Goal: Task Accomplishment & Management: Use online tool/utility

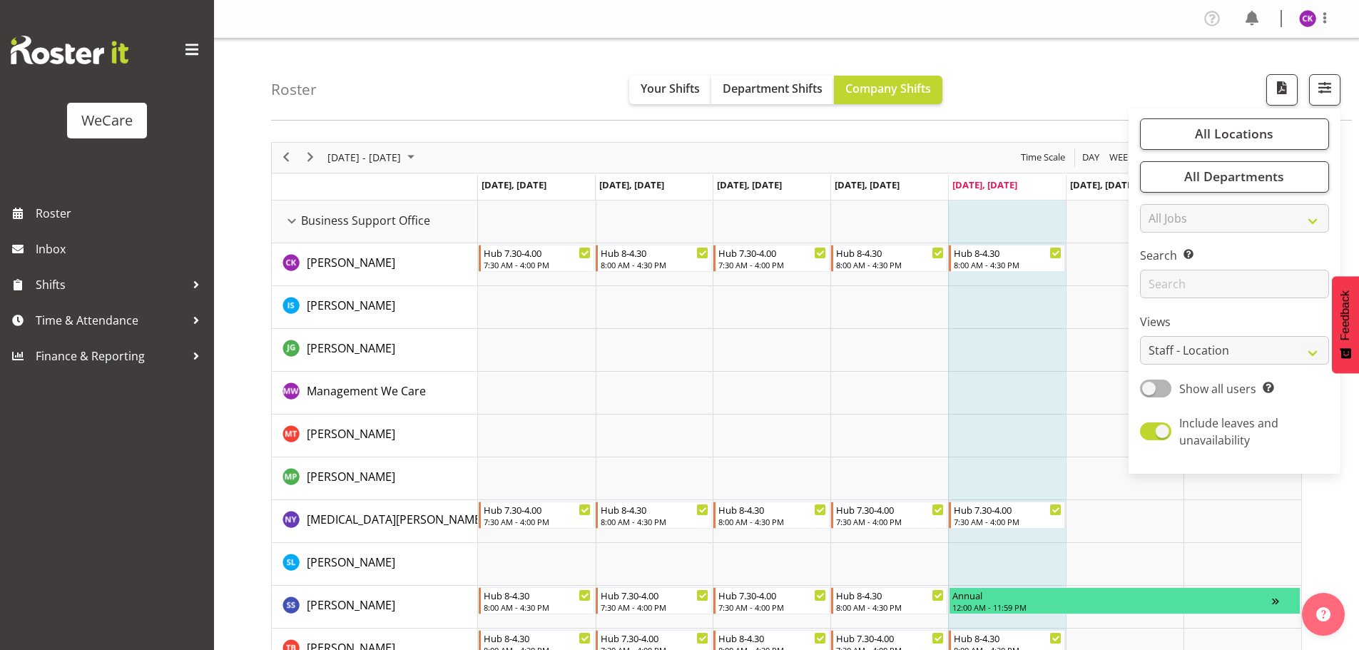
select select "location"
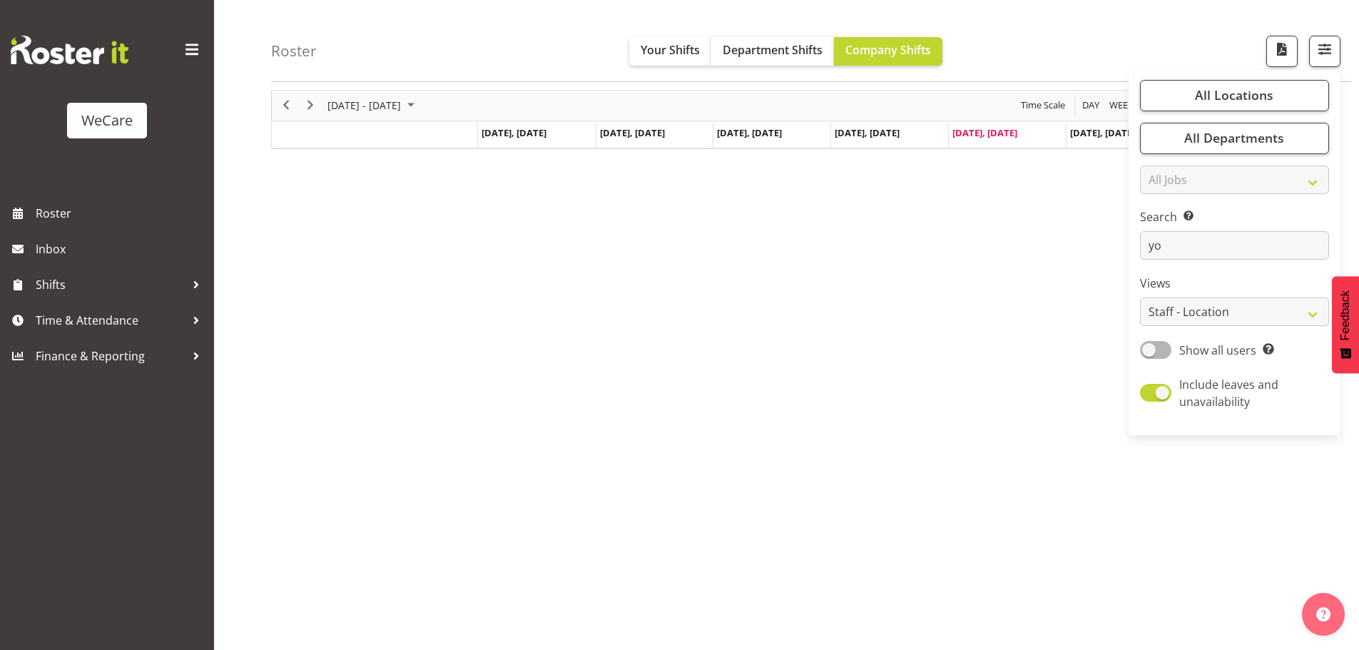
scroll to position [52, 0]
click at [1155, 243] on input "yorry" at bounding box center [1234, 246] width 189 height 29
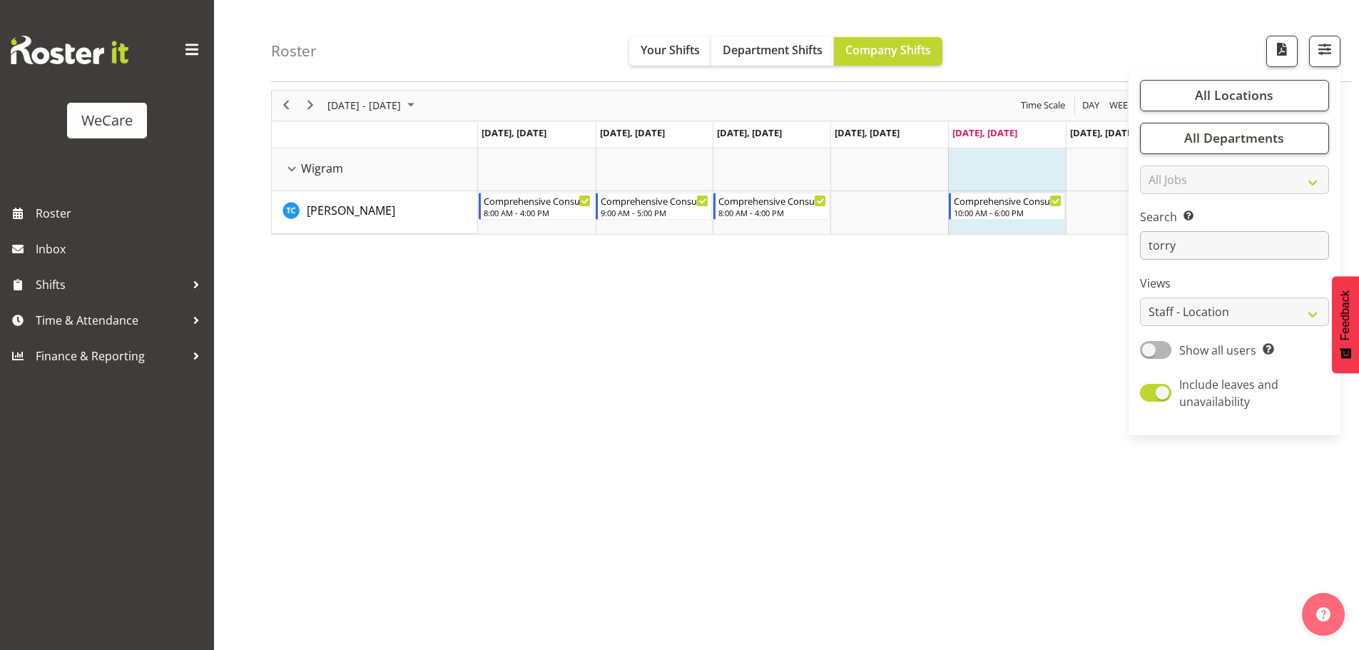
click at [1238, 232] on input "torry" at bounding box center [1234, 246] width 189 height 29
click at [1221, 247] on input "torry" at bounding box center [1234, 246] width 189 height 29
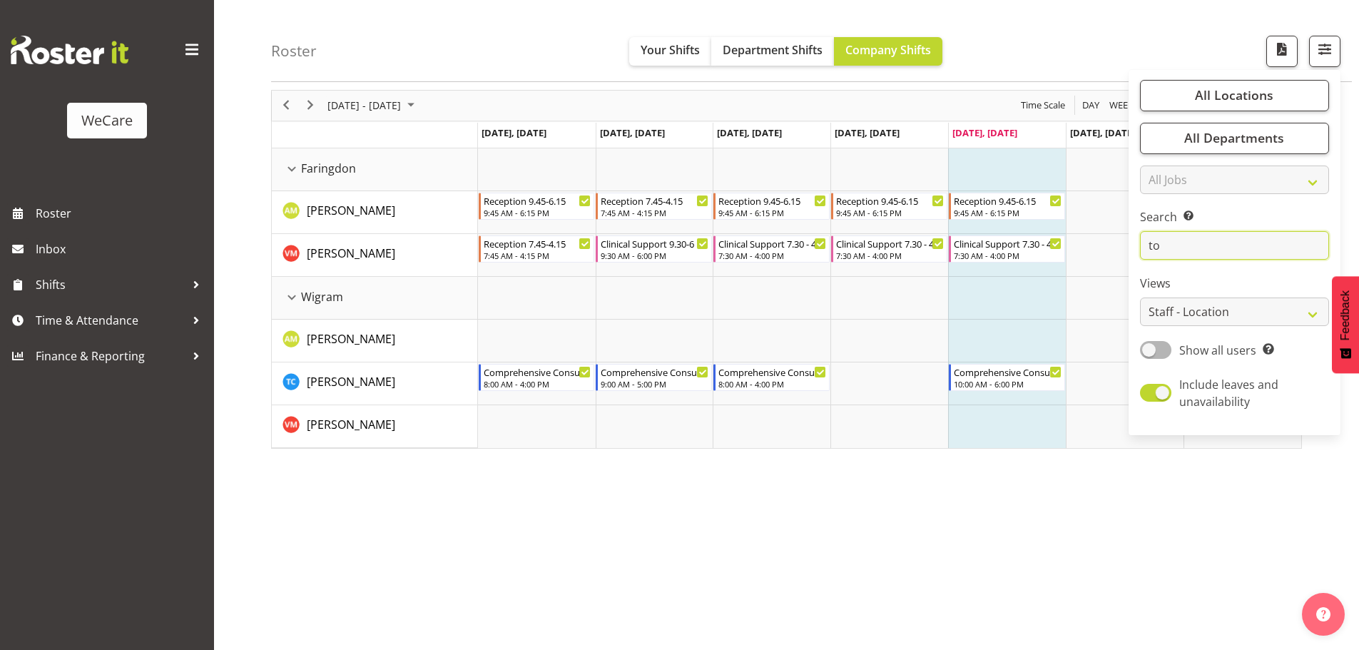
type input "t"
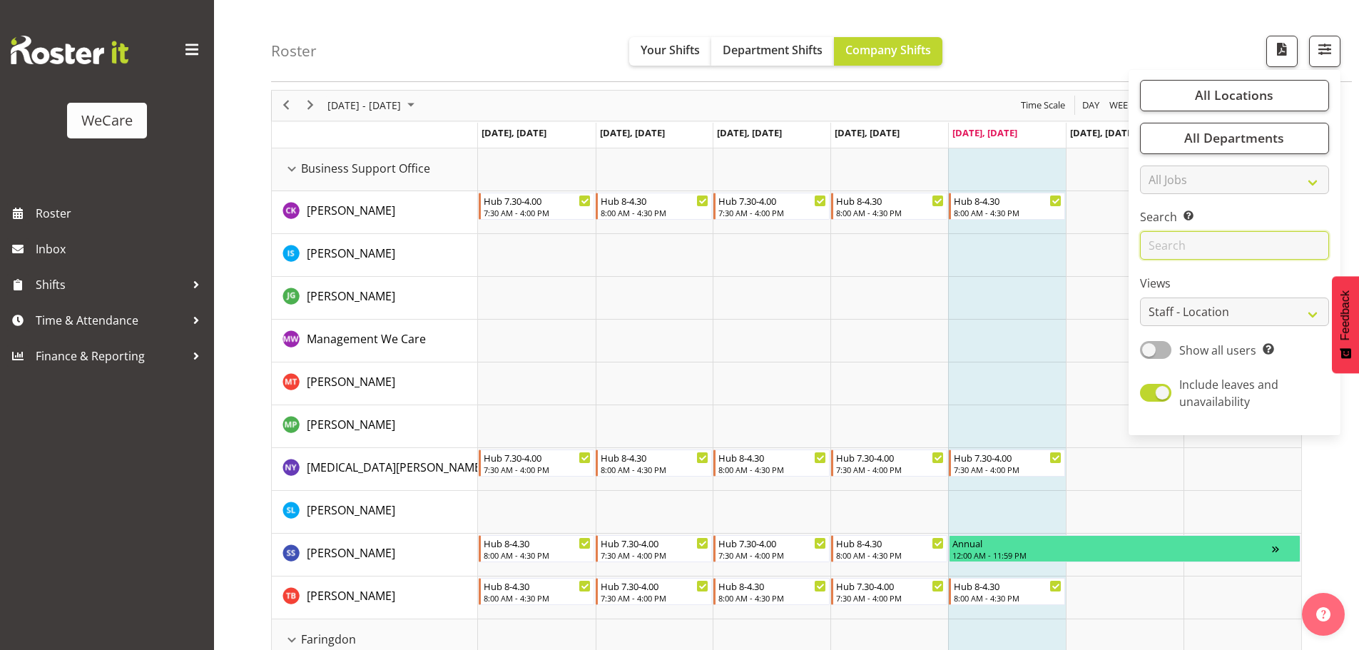
scroll to position [71, 0]
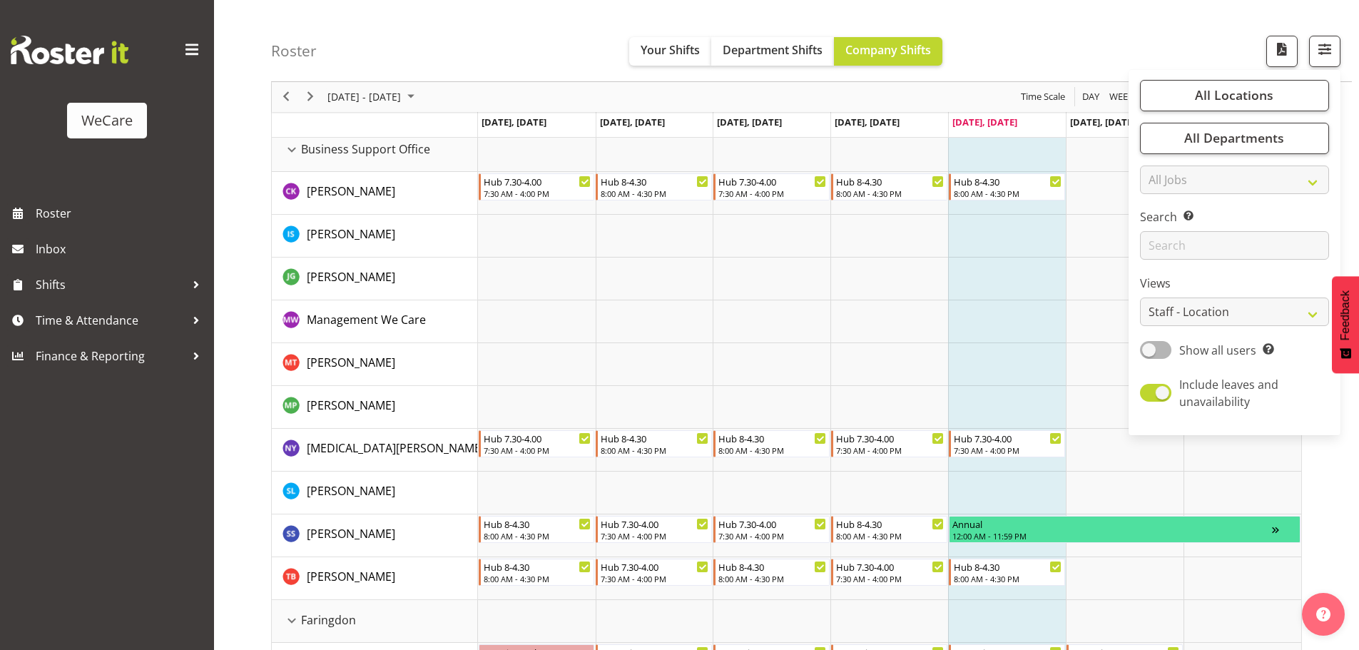
click at [964, 307] on td "Timeline Week of September 19, 2025" at bounding box center [1007, 321] width 118 height 43
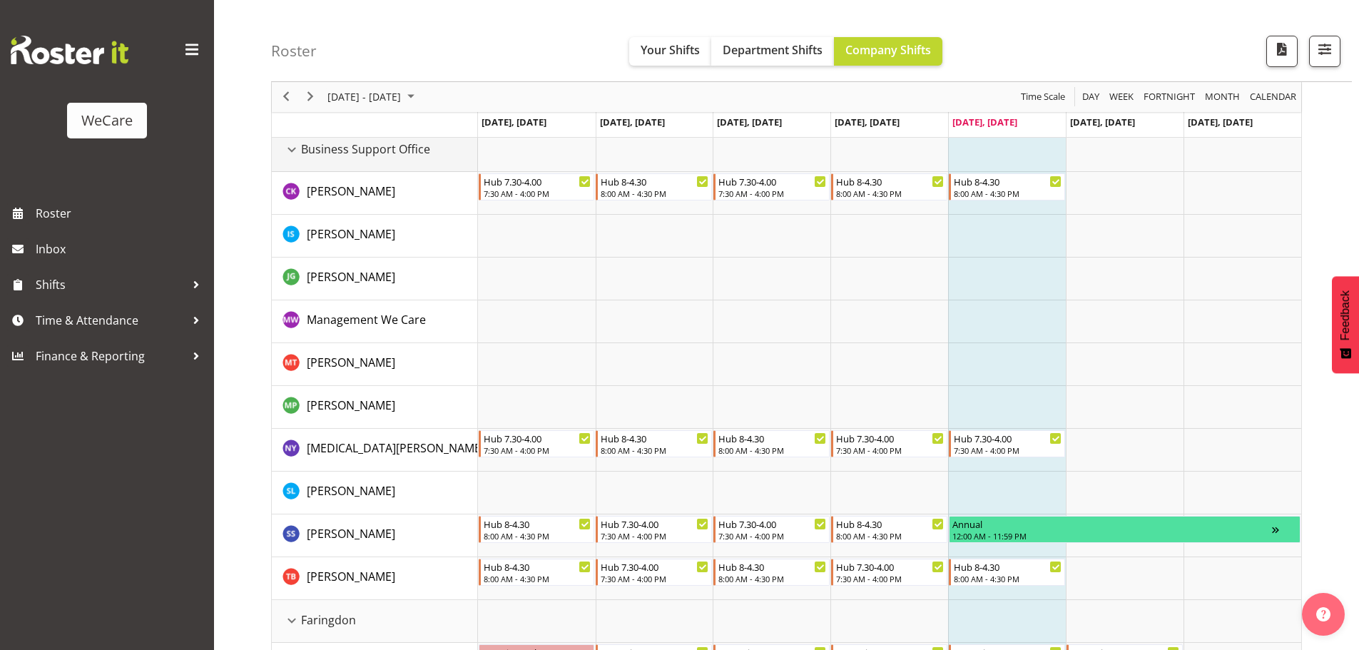
click at [298, 151] on div "Business Support Office resource" at bounding box center [292, 150] width 19 height 19
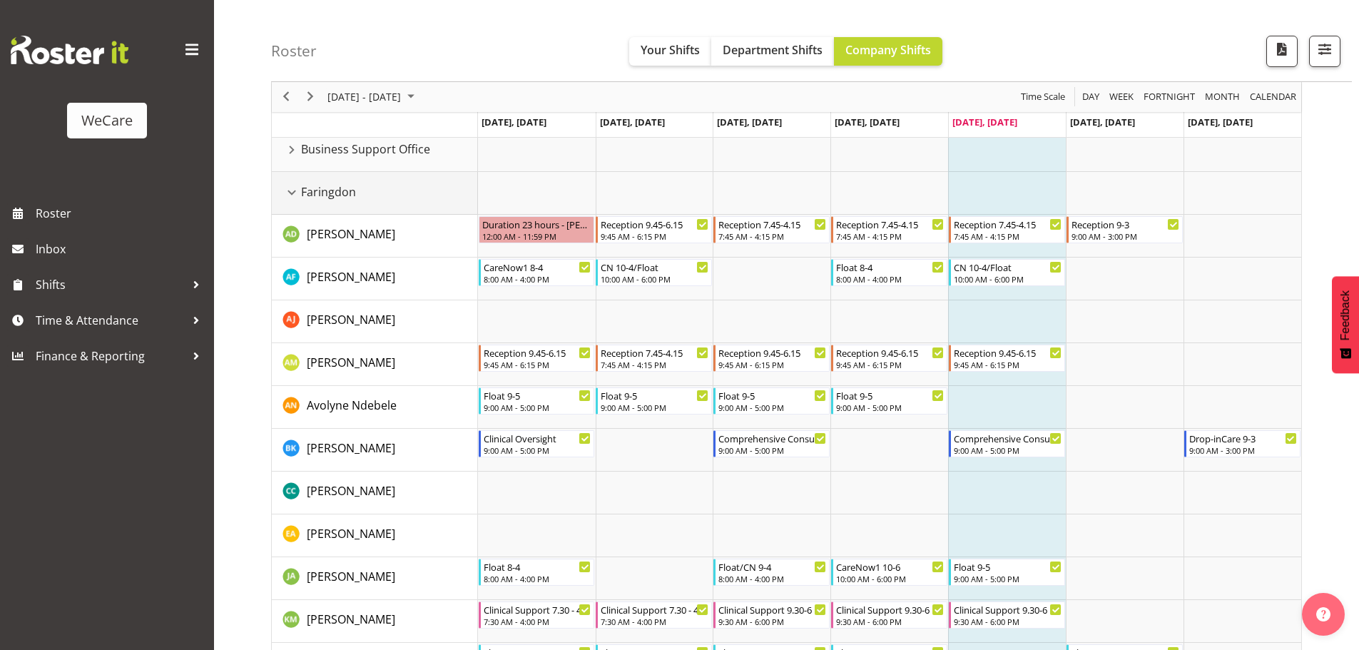
click at [293, 193] on div "Faringdon resource" at bounding box center [292, 192] width 19 height 19
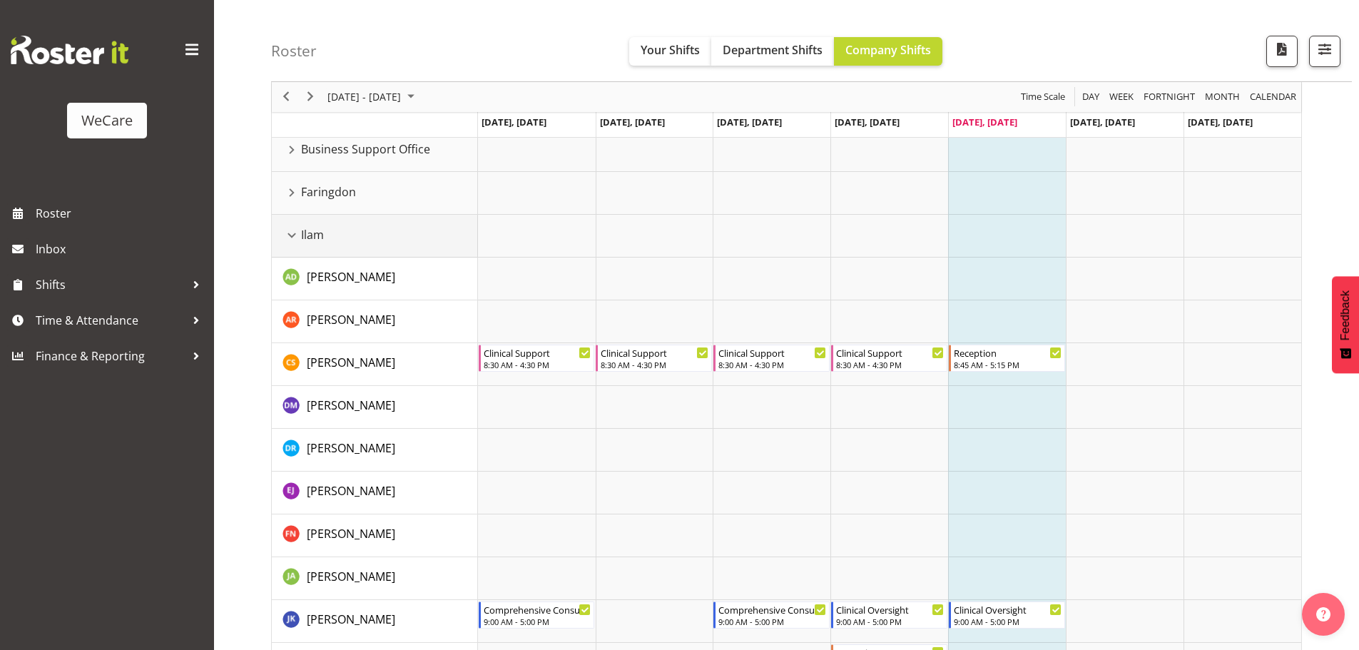
click at [293, 233] on div "Ilam resource" at bounding box center [292, 235] width 19 height 19
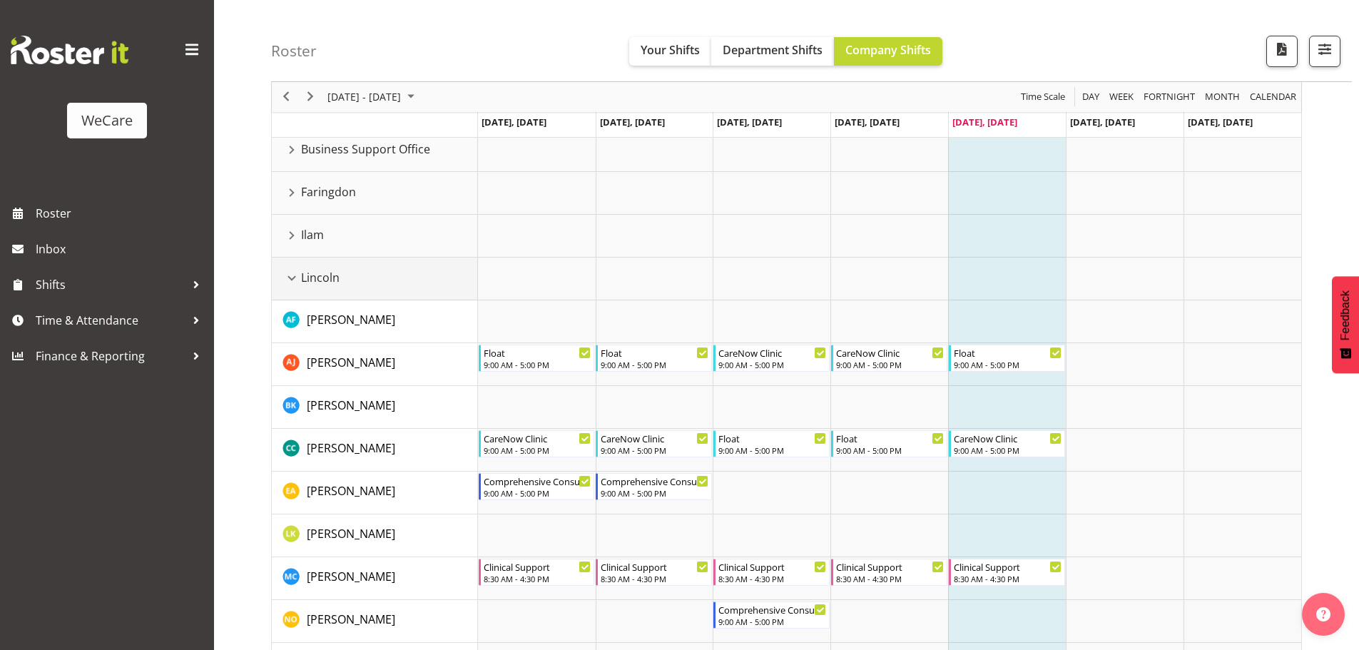
click at [290, 280] on div "Lincoln resource" at bounding box center [292, 278] width 19 height 19
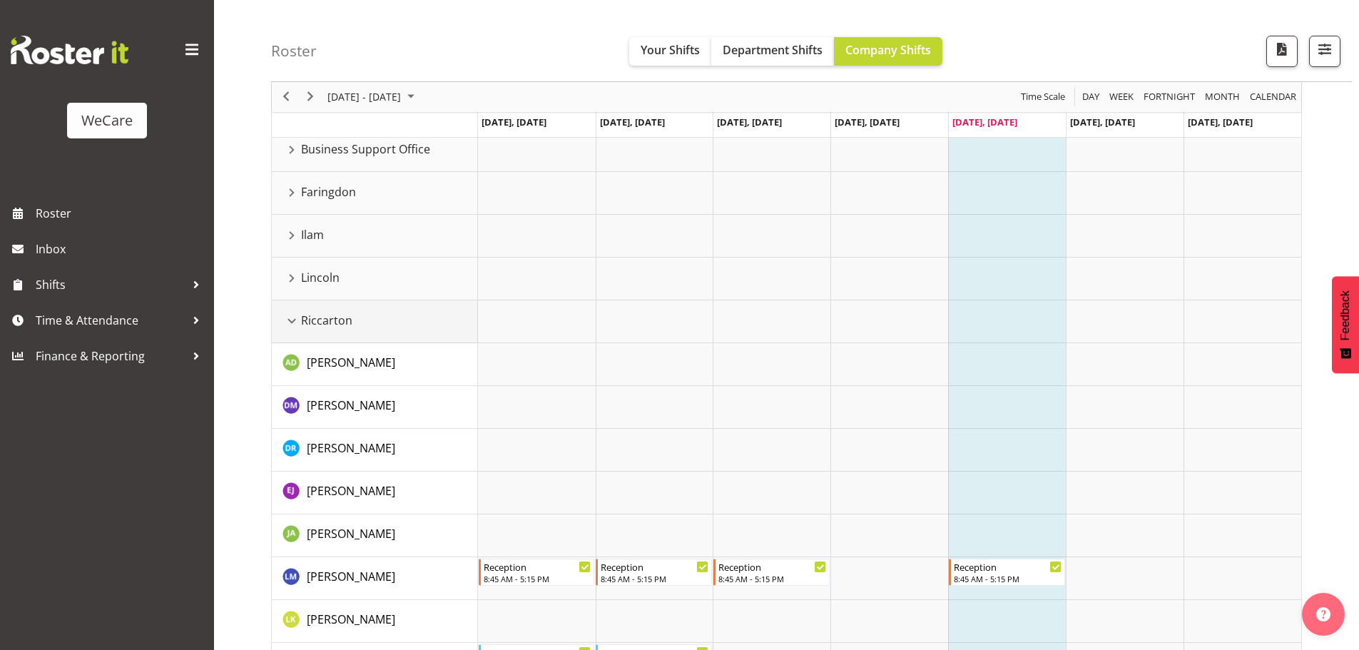
click at [293, 321] on div "Riccarton resource" at bounding box center [292, 321] width 19 height 19
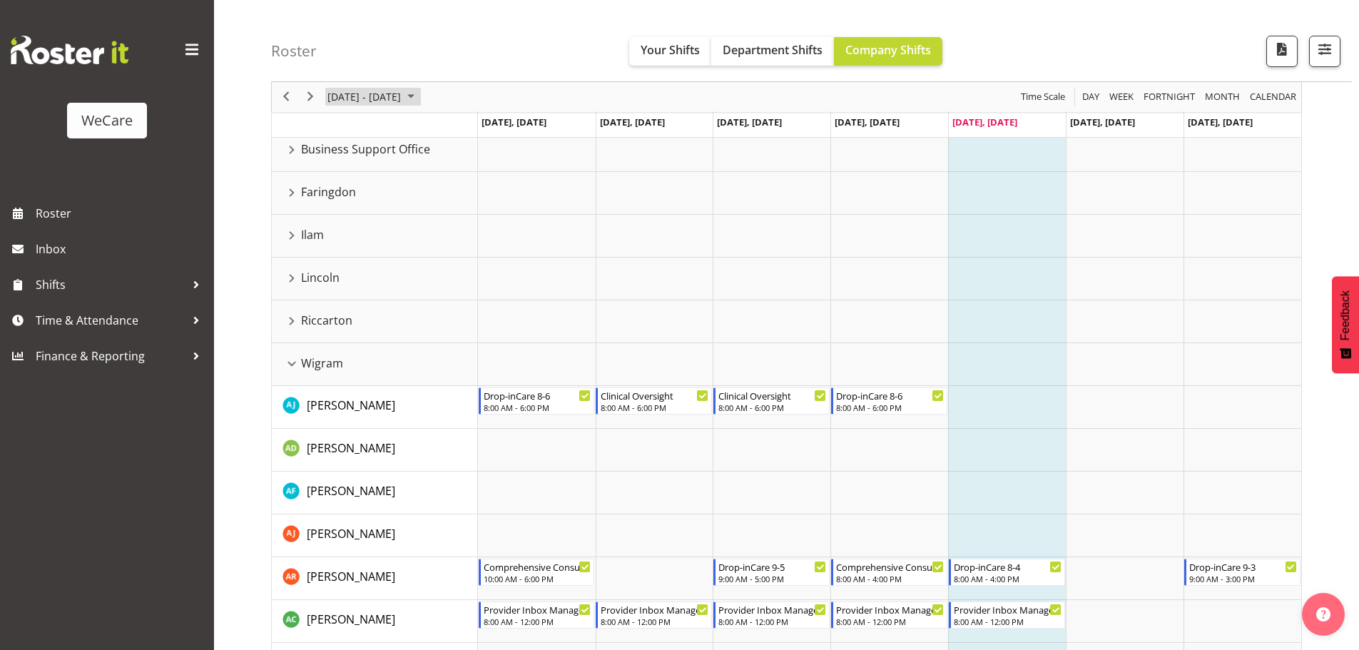
click at [402, 98] on span "[DATE] - [DATE]" at bounding box center [364, 97] width 76 height 18
click at [488, 131] on span "next month" at bounding box center [477, 133] width 25 height 26
drag, startPoint x: 410, startPoint y: 175, endPoint x: 661, endPoint y: 224, distance: 255.9
click at [409, 175] on span "2" at bounding box center [410, 181] width 21 height 21
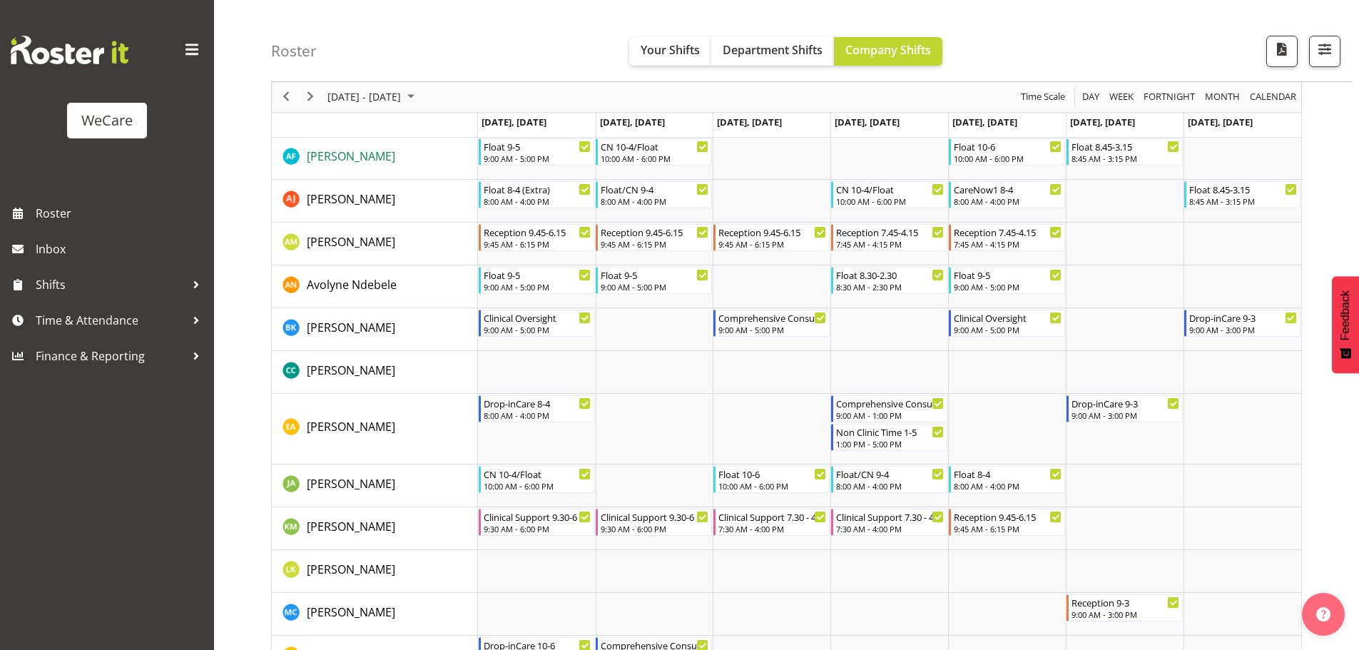
scroll to position [499, 0]
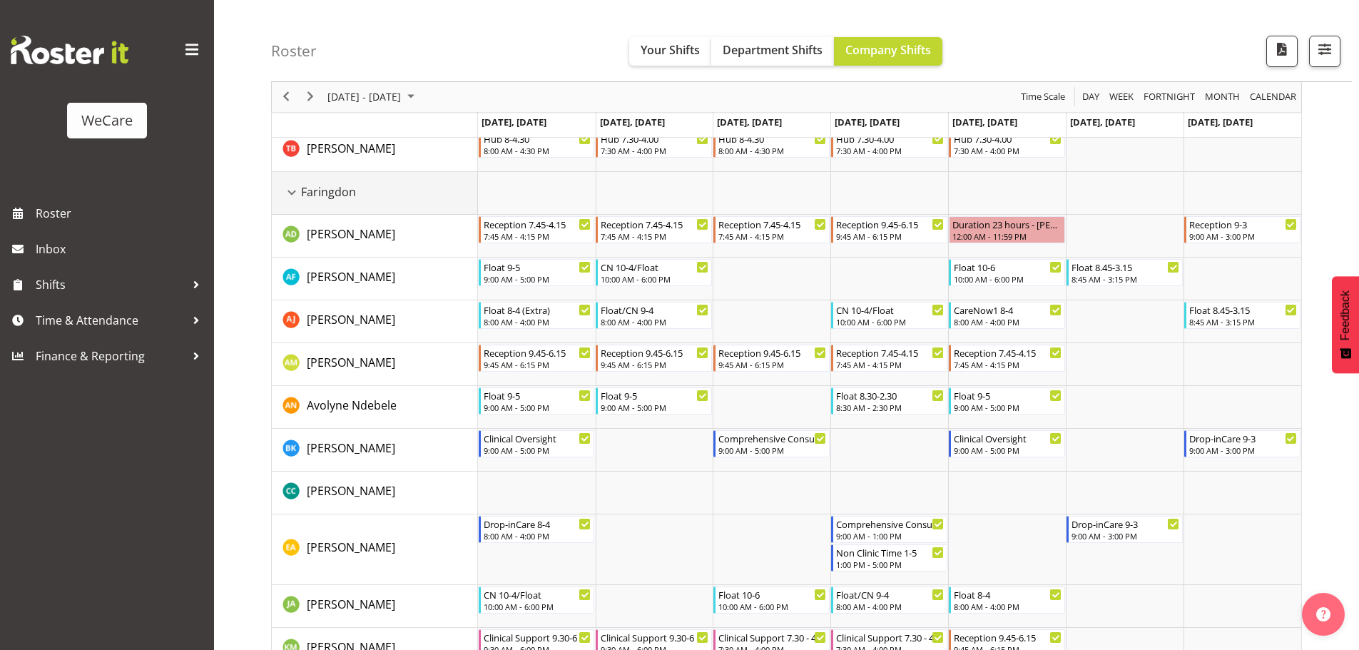
click at [291, 188] on div "Faringdon resource" at bounding box center [292, 192] width 19 height 19
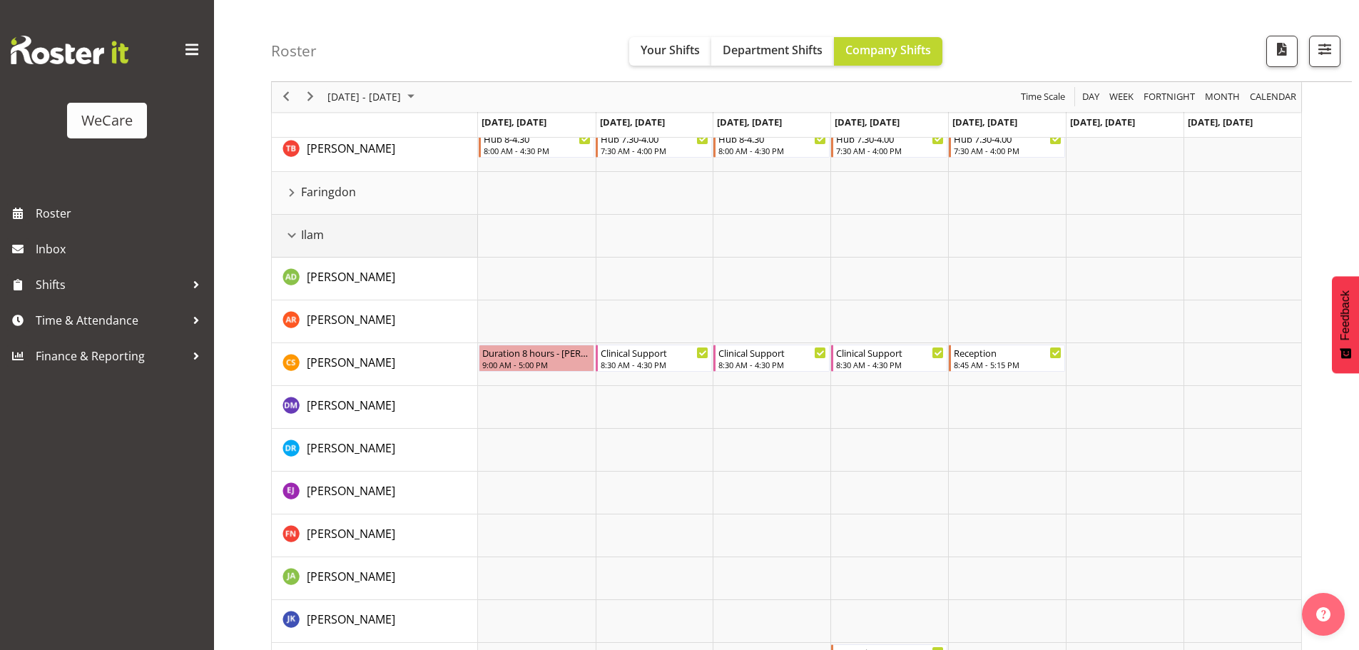
click at [285, 233] on div "Ilam resource" at bounding box center [292, 235] width 19 height 19
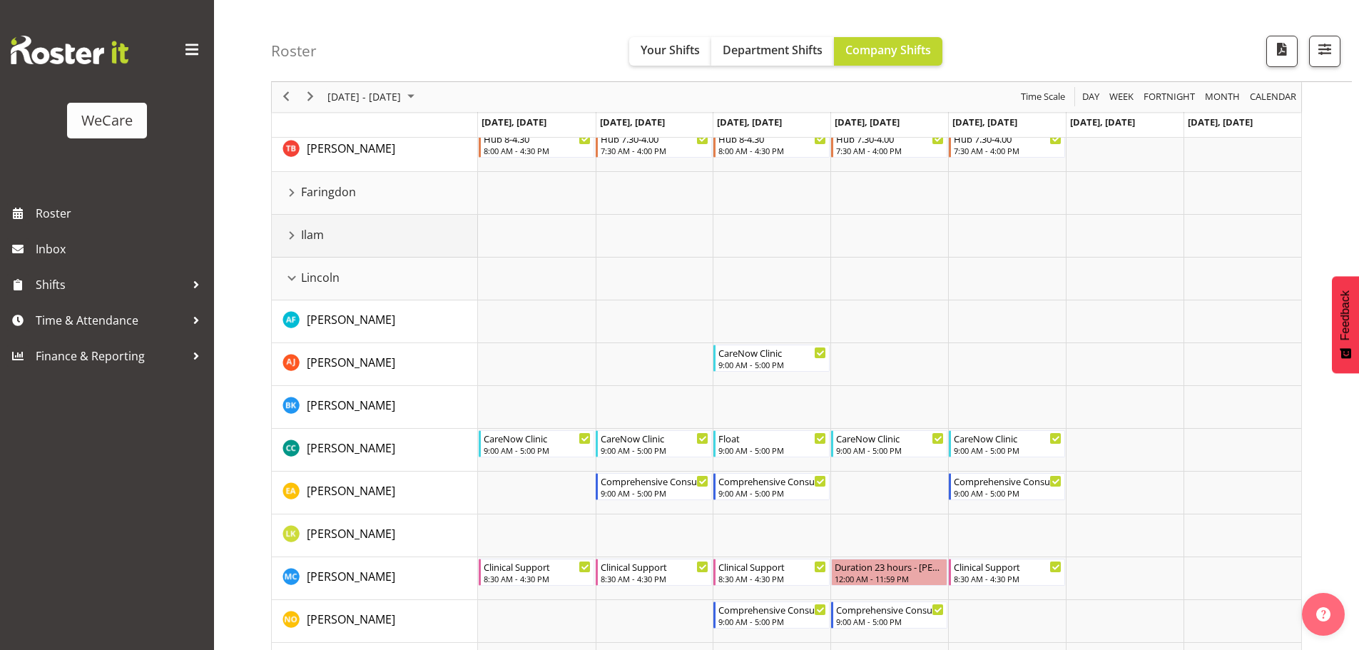
click at [293, 232] on div "Ilam resource" at bounding box center [292, 235] width 19 height 19
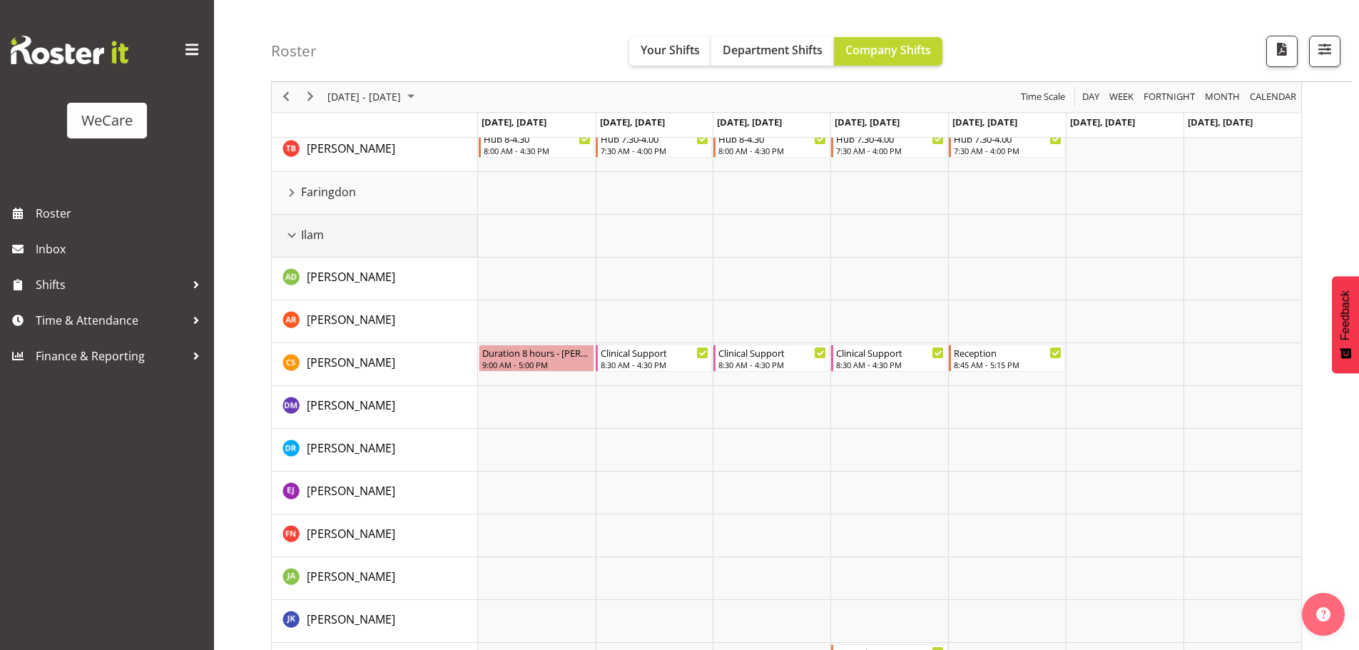
click at [293, 233] on div "Ilam resource" at bounding box center [292, 235] width 19 height 19
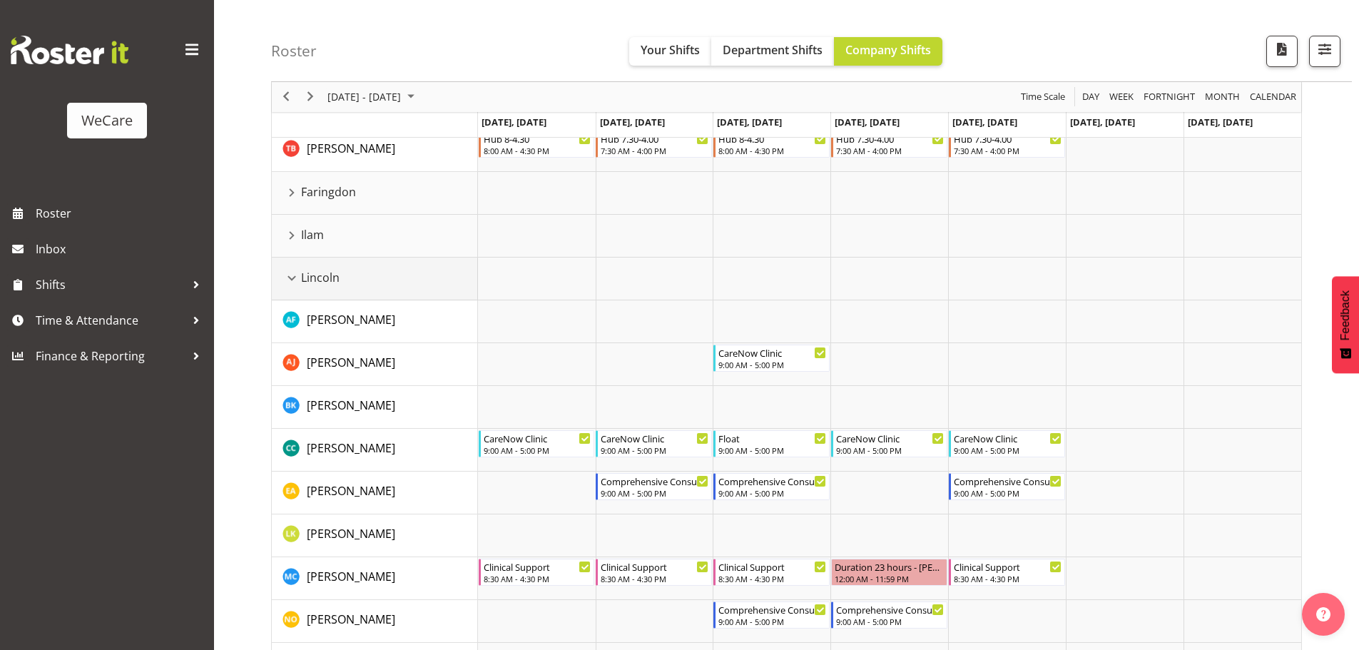
click at [293, 275] on div "Lincoln resource" at bounding box center [292, 278] width 19 height 19
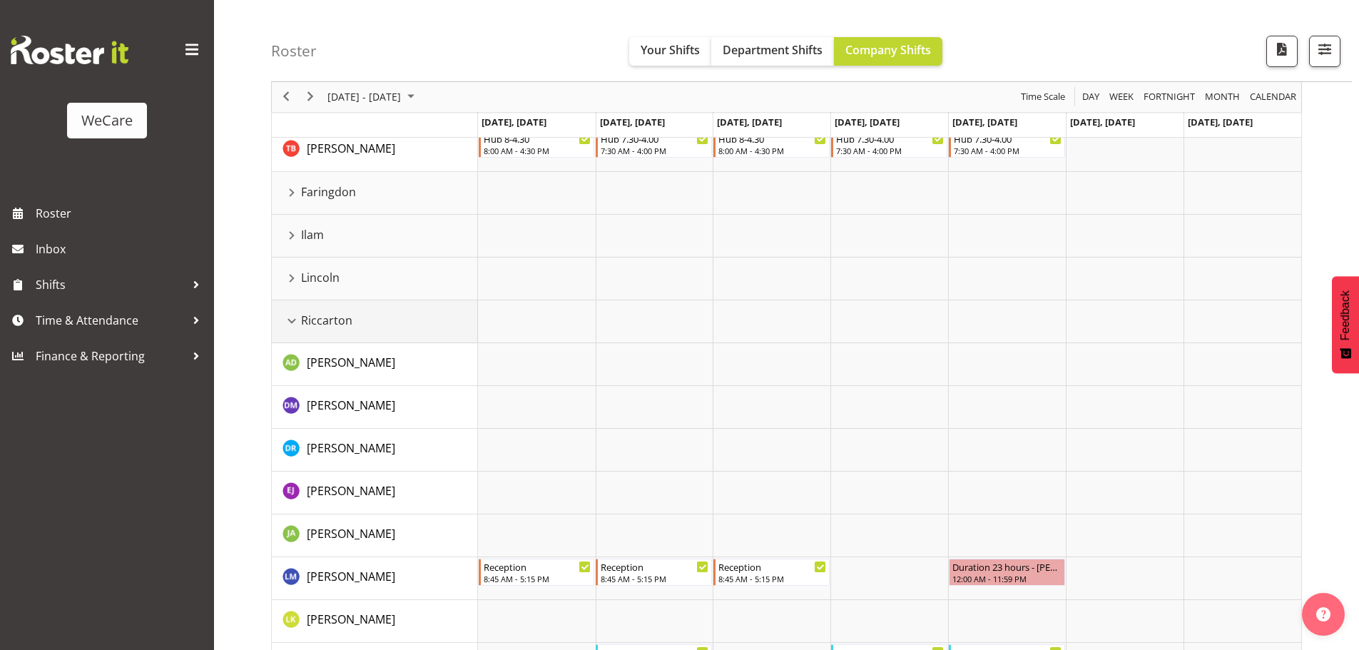
click at [293, 322] on div "Riccarton resource" at bounding box center [292, 321] width 19 height 19
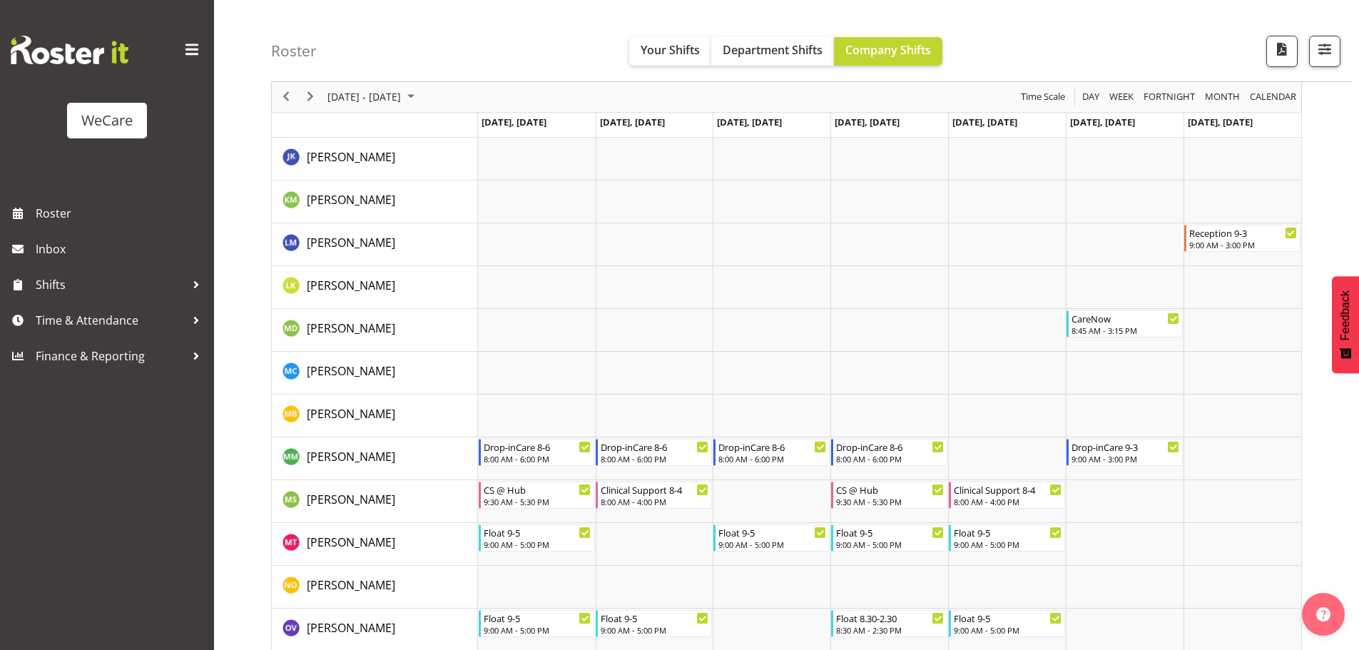
scroll to position [1641, 0]
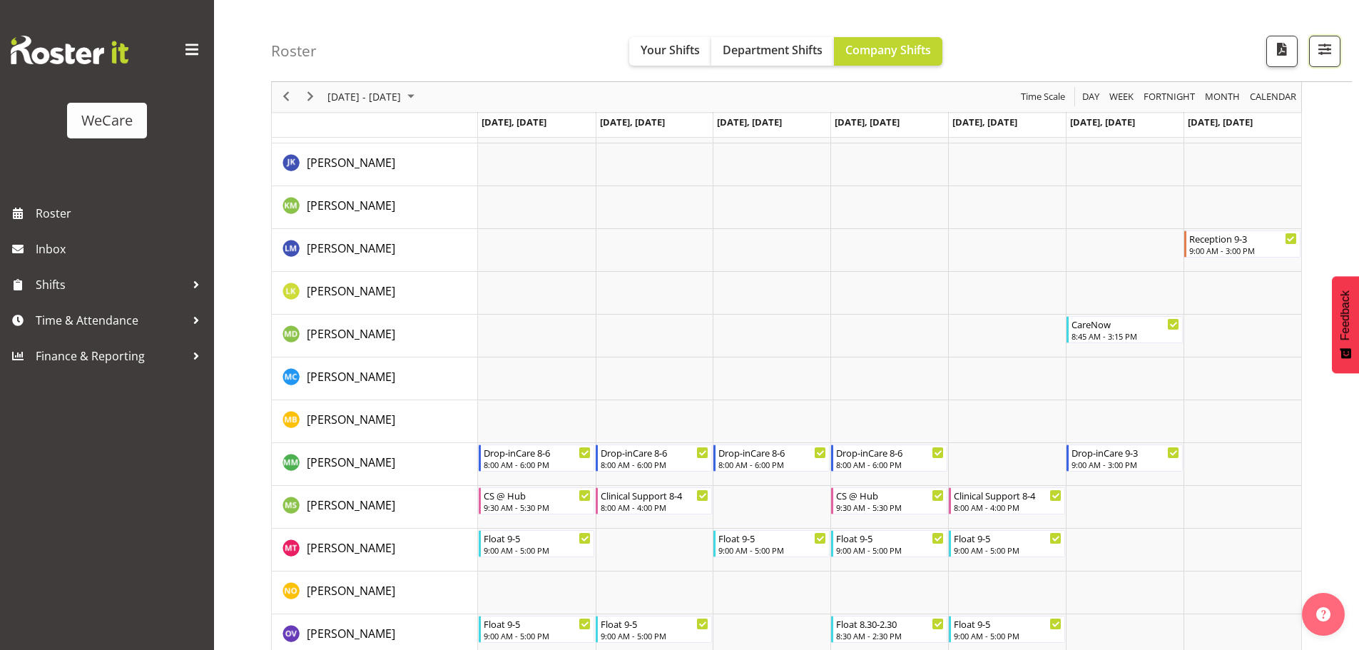
drag, startPoint x: 1319, startPoint y: 46, endPoint x: 1264, endPoint y: 225, distance: 186.4
click at [1318, 47] on span "button" at bounding box center [1325, 49] width 19 height 19
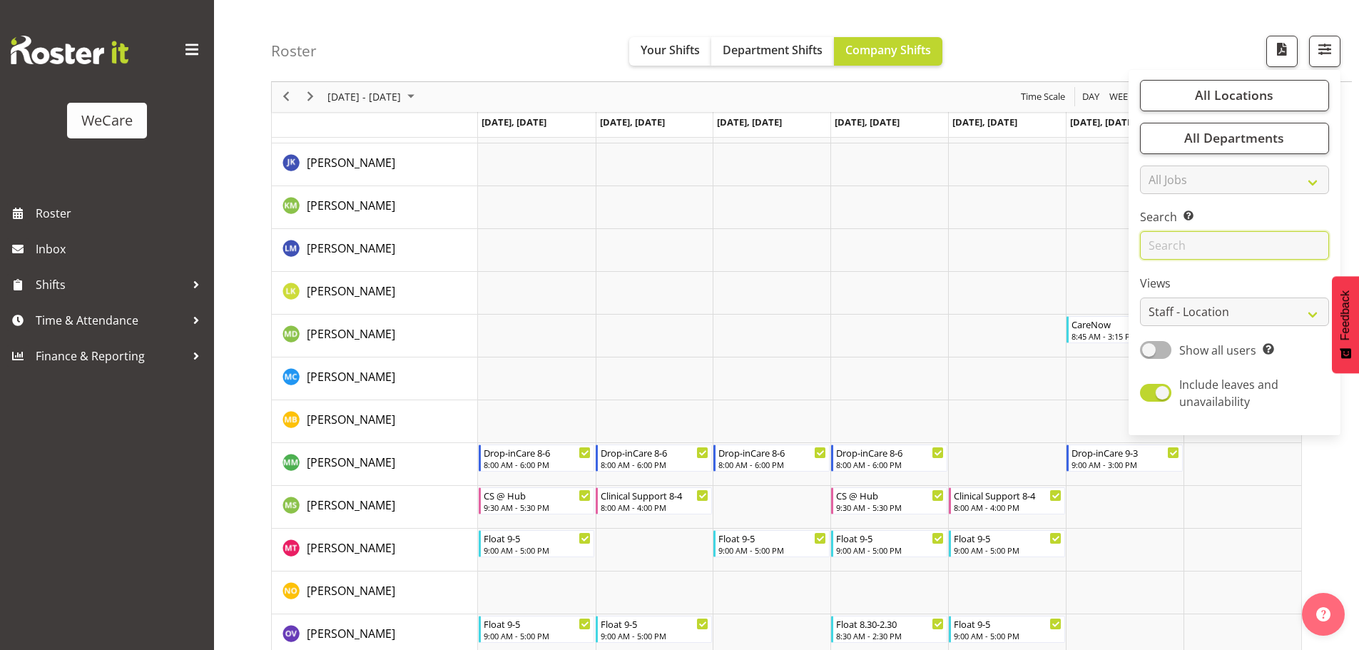
click at [1219, 245] on input "text" at bounding box center [1234, 246] width 189 height 29
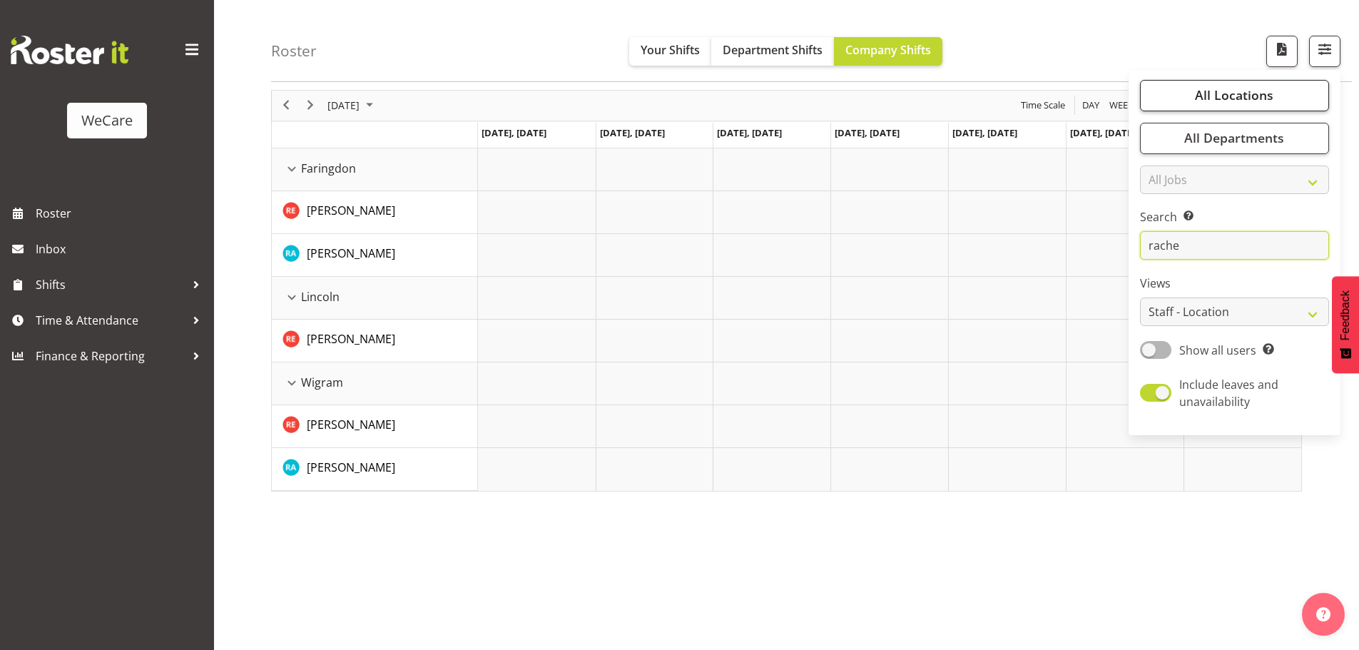
scroll to position [52, 0]
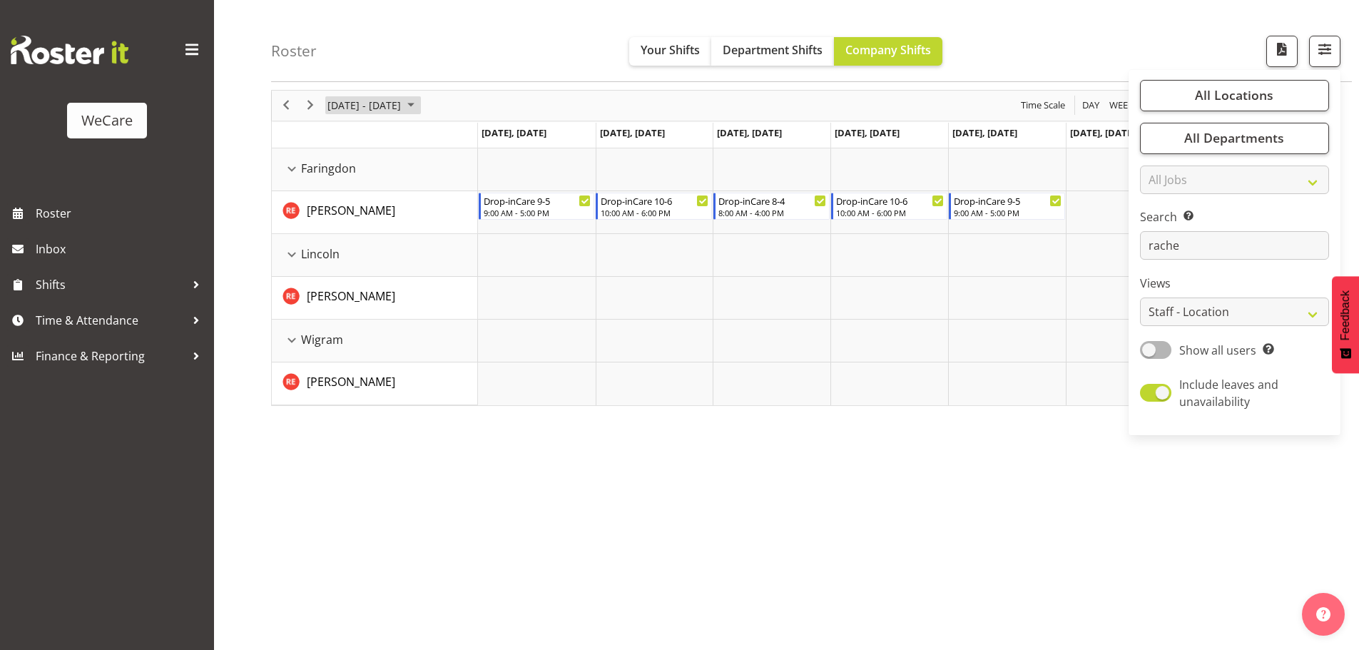
click at [361, 103] on span "[DATE] - [DATE]" at bounding box center [364, 105] width 76 height 18
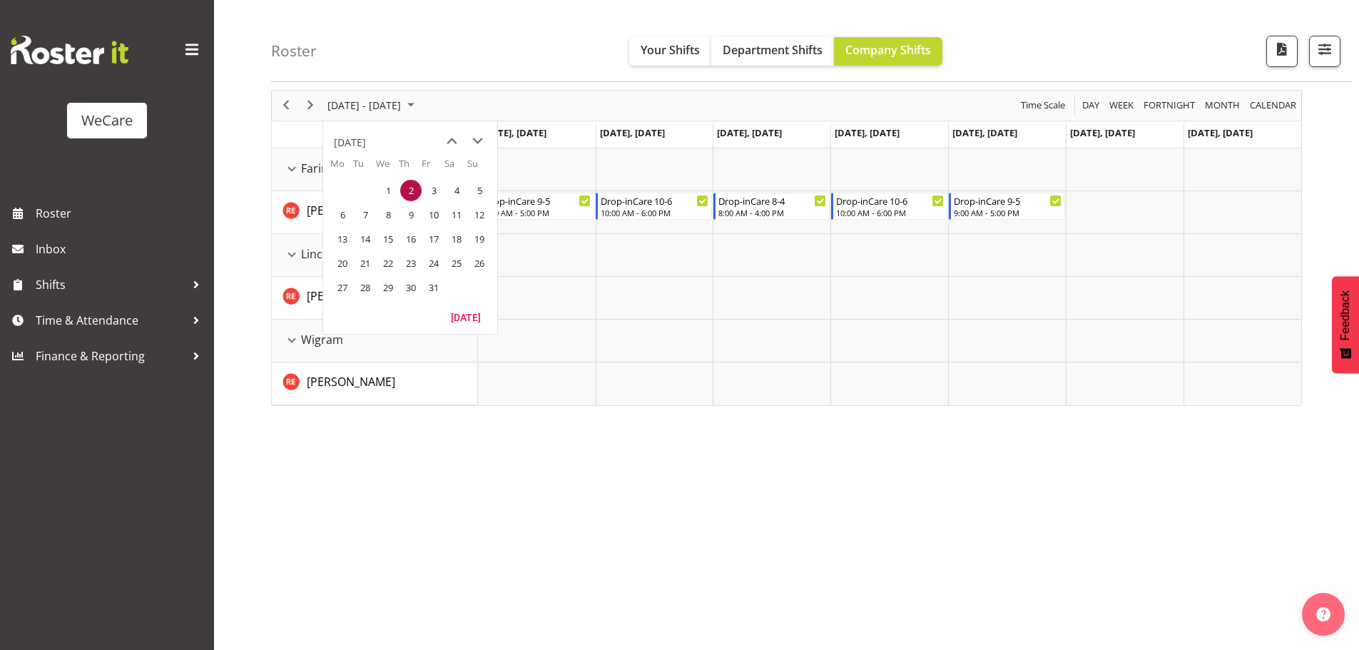
click at [409, 188] on span "2" at bounding box center [410, 190] width 21 height 21
click at [447, 145] on span "previous month" at bounding box center [452, 141] width 25 height 26
drag, startPoint x: 429, startPoint y: 233, endPoint x: 936, endPoint y: 136, distance: 516.5
click at [430, 233] on span "19" at bounding box center [433, 238] width 21 height 21
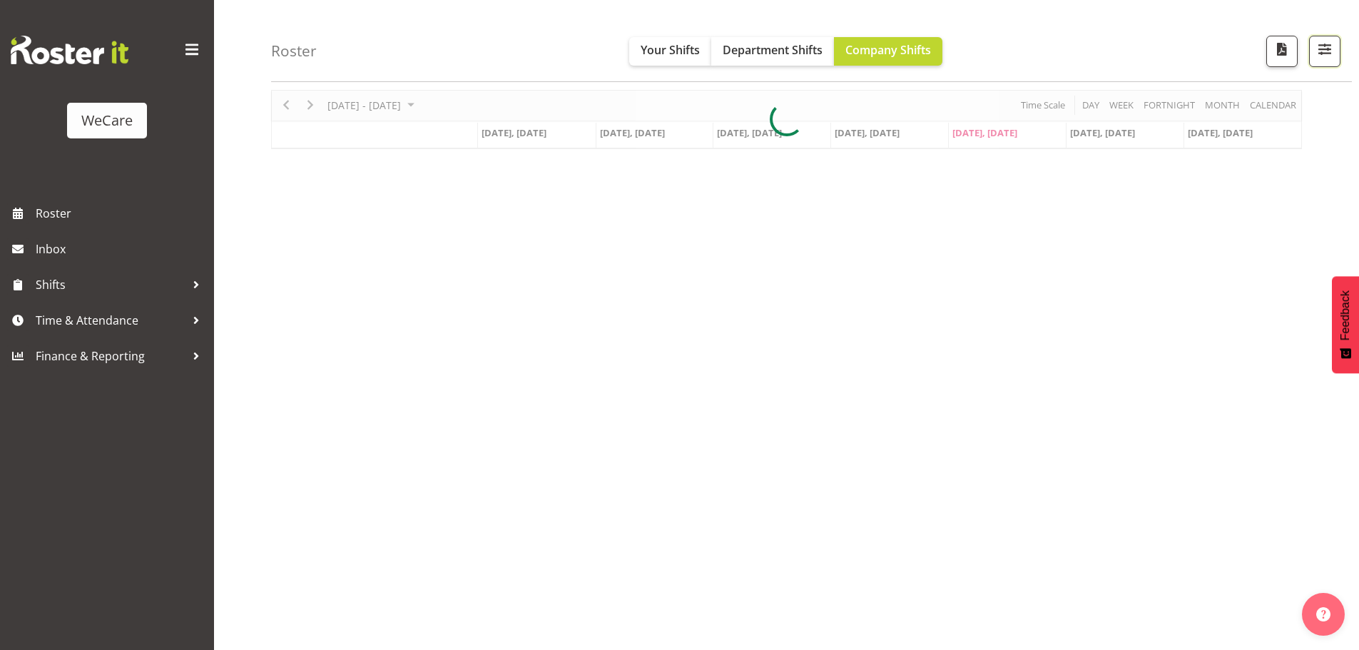
click at [1336, 54] on button "button" at bounding box center [1324, 51] width 31 height 31
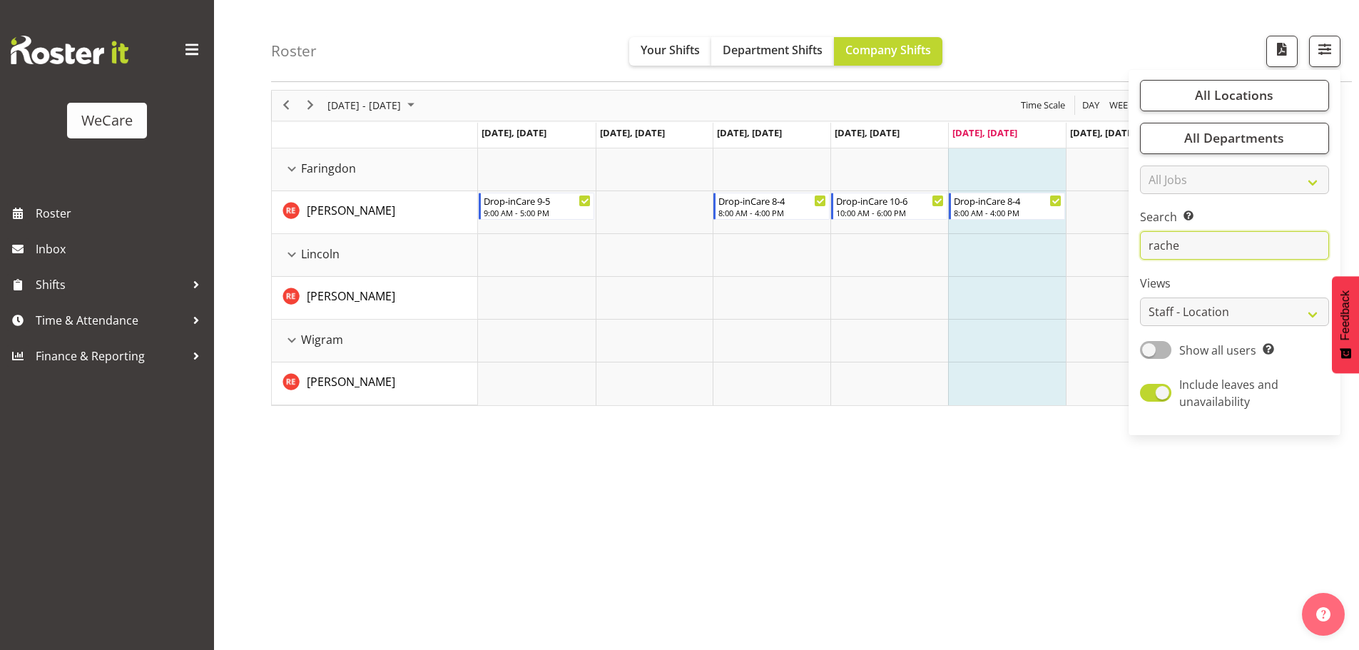
drag, startPoint x: 1252, startPoint y: 253, endPoint x: 1066, endPoint y: 260, distance: 186.3
click at [1068, 260] on div "Roster Your Shifts Department Shifts Company Shifts All Locations Clear Busines…" at bounding box center [786, 318] width 1145 height 664
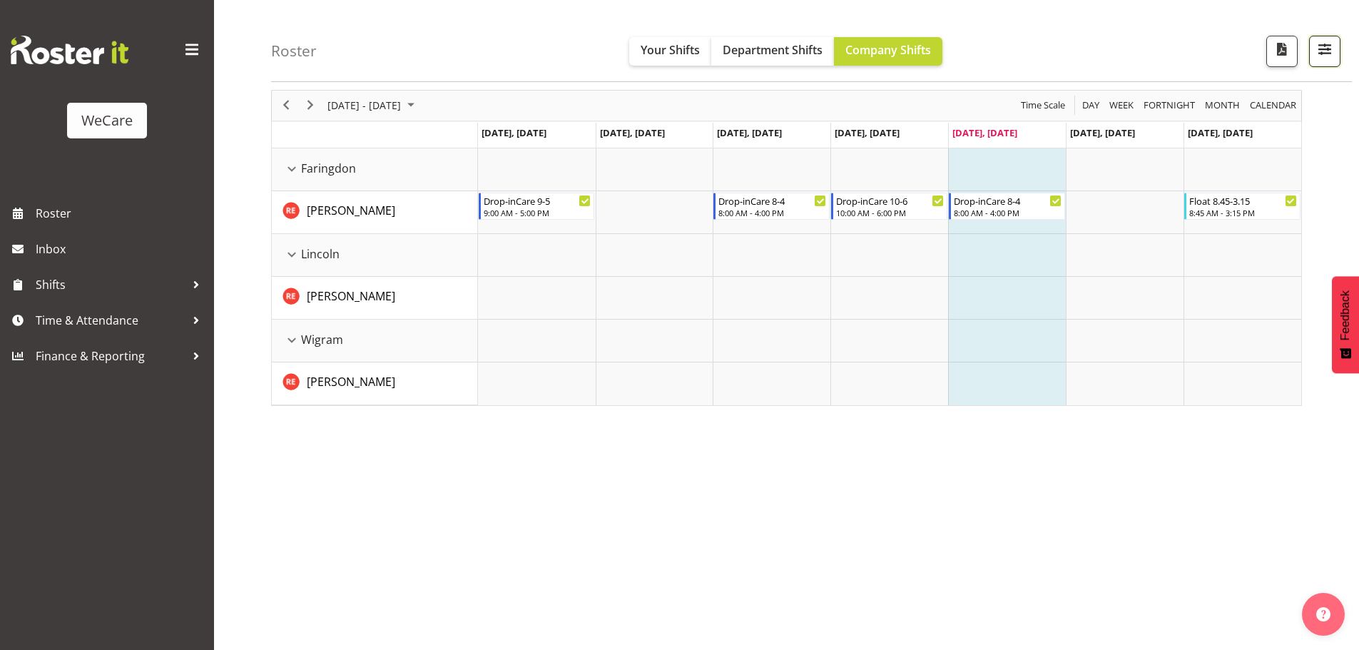
click at [1330, 59] on span "button" at bounding box center [1325, 49] width 19 height 19
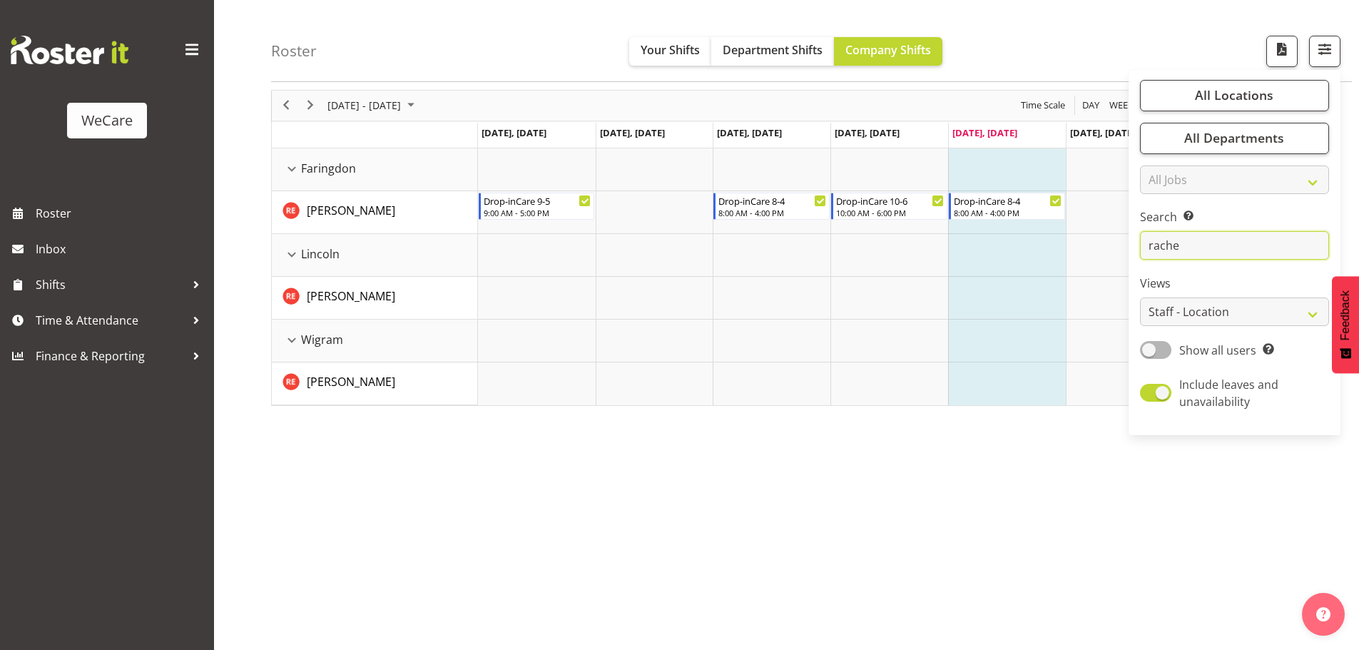
click at [1223, 236] on input "rache" at bounding box center [1234, 246] width 189 height 29
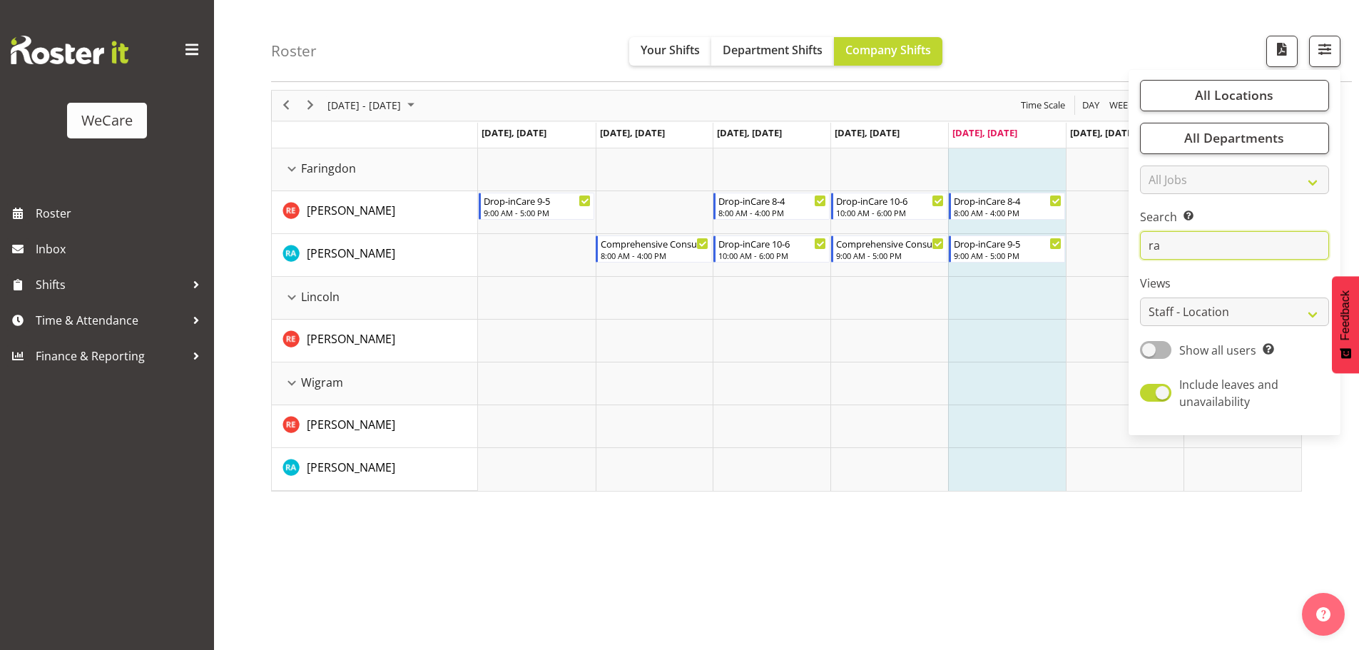
type input "r"
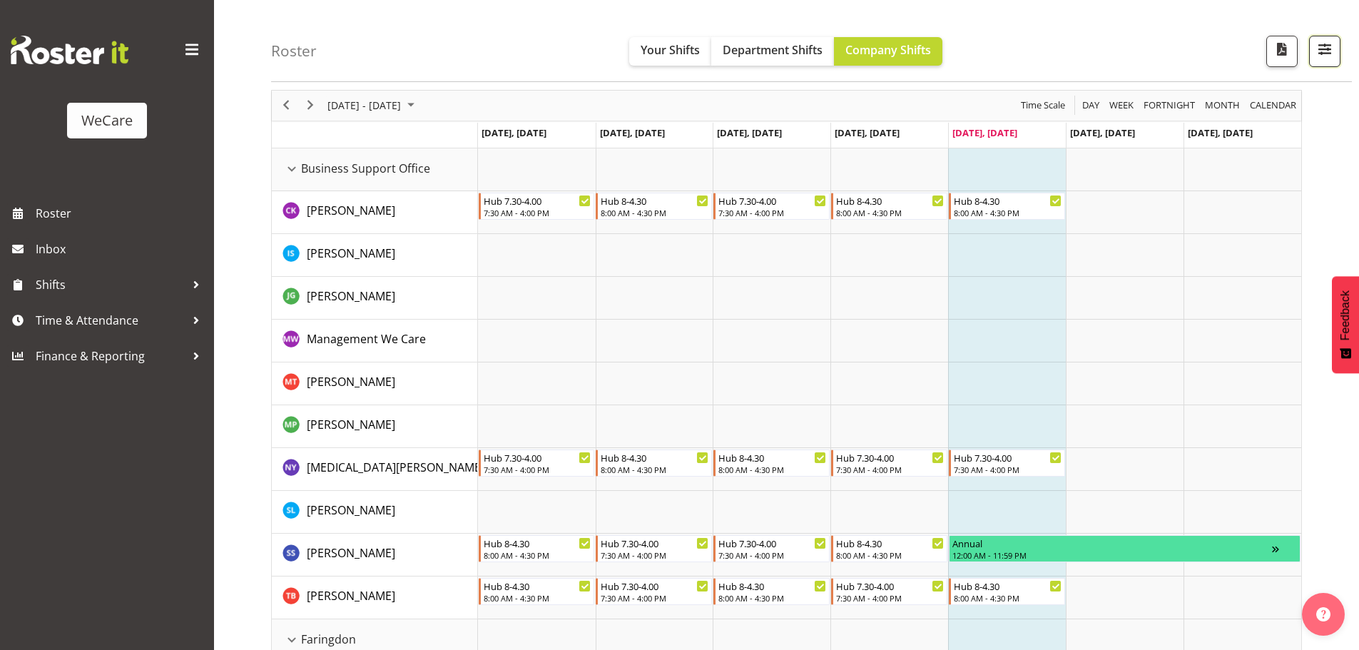
click at [1329, 46] on span "button" at bounding box center [1325, 49] width 19 height 19
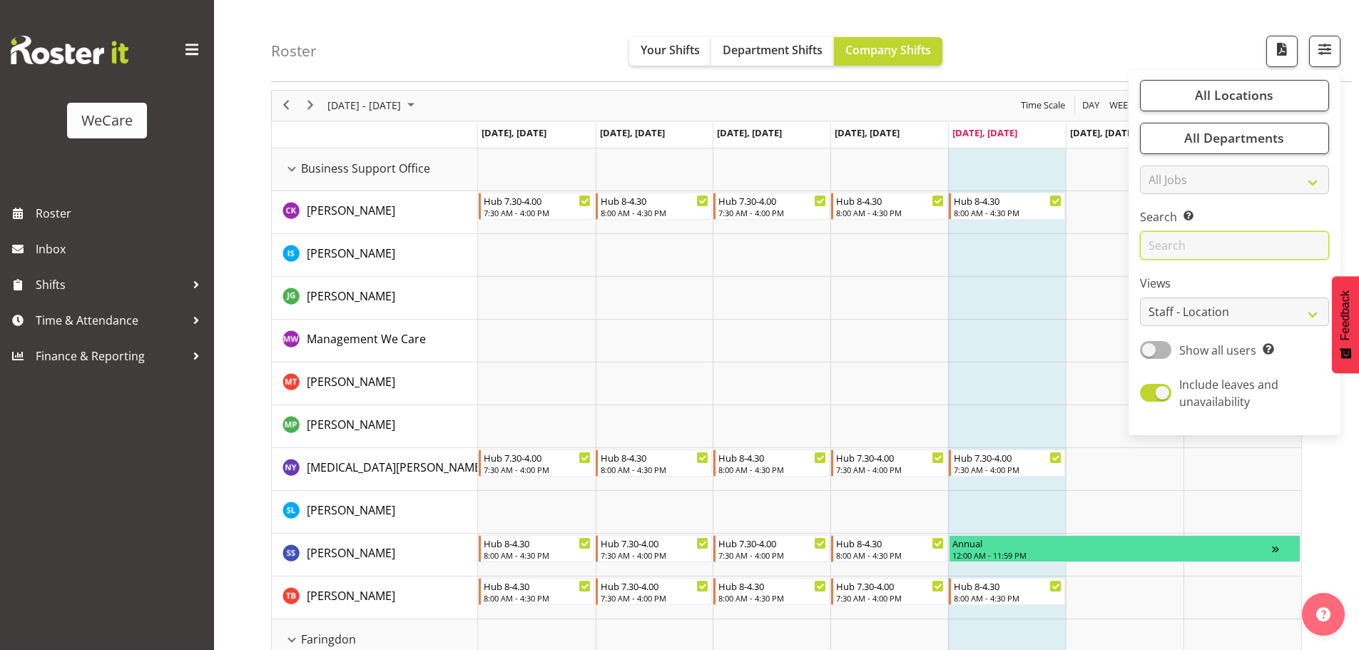
click at [1228, 233] on input "text" at bounding box center [1234, 246] width 189 height 29
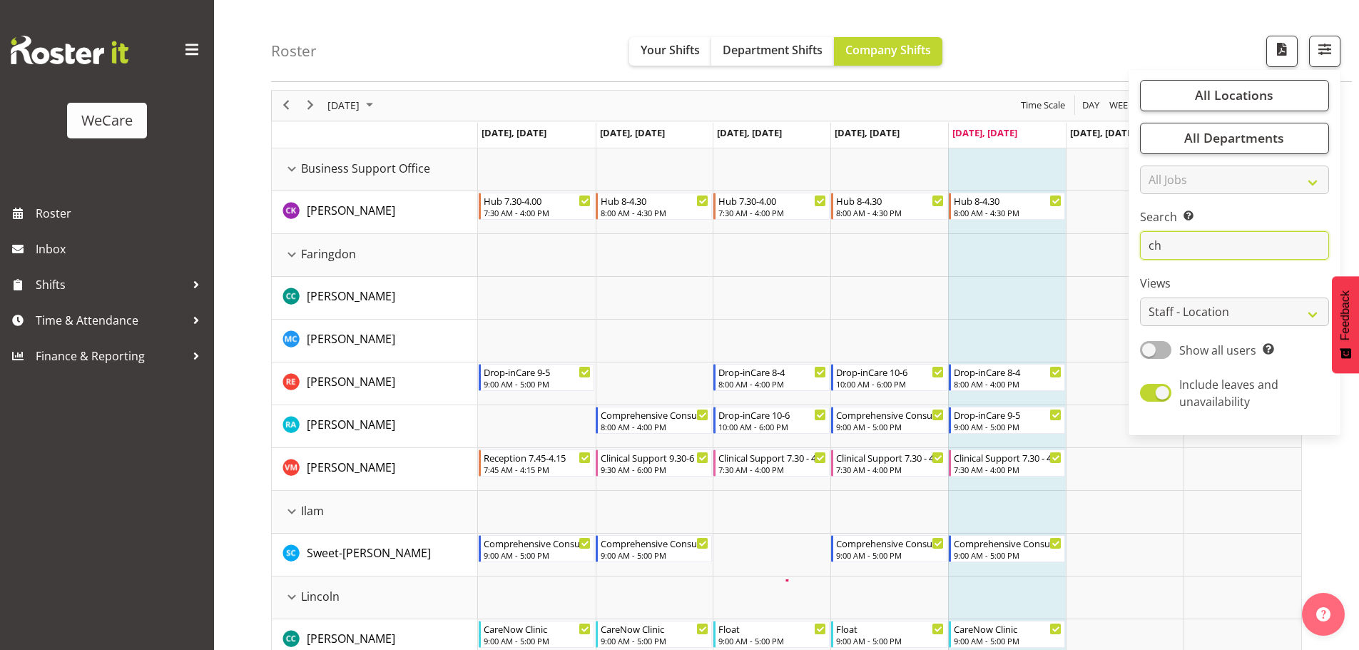
type input "c"
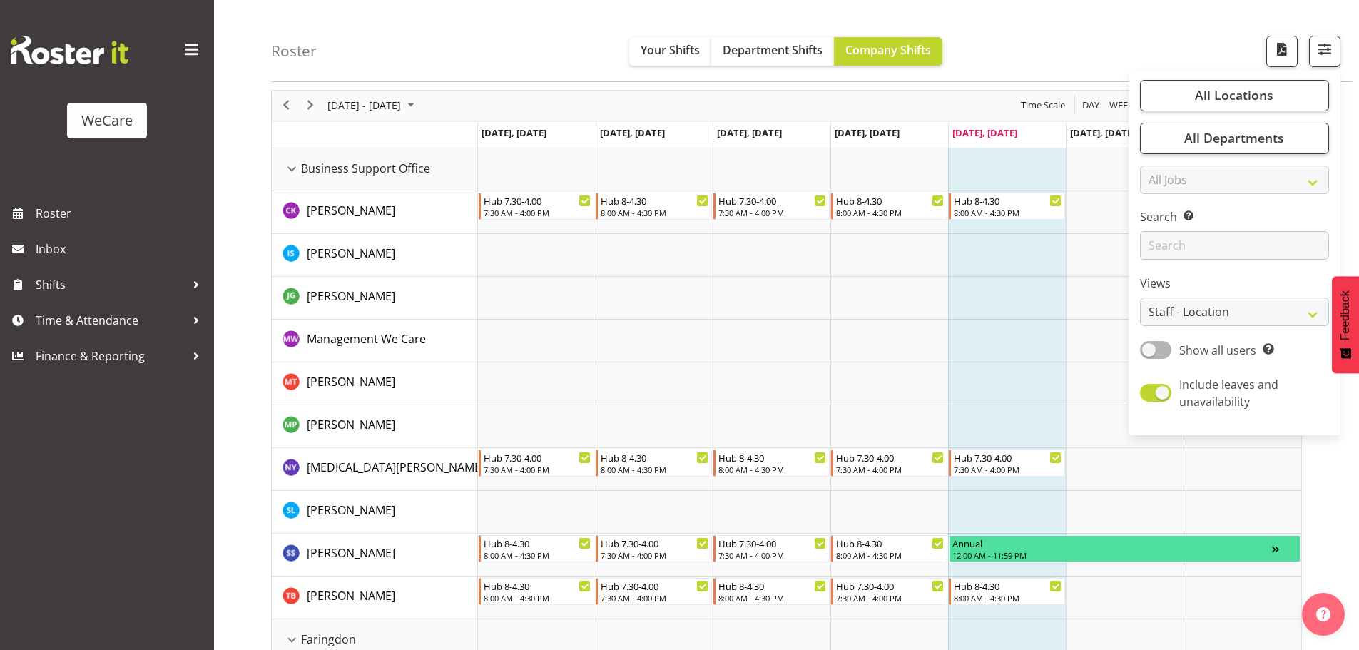
click at [985, 306] on td "Timeline Week of September 19, 2025" at bounding box center [1007, 298] width 118 height 43
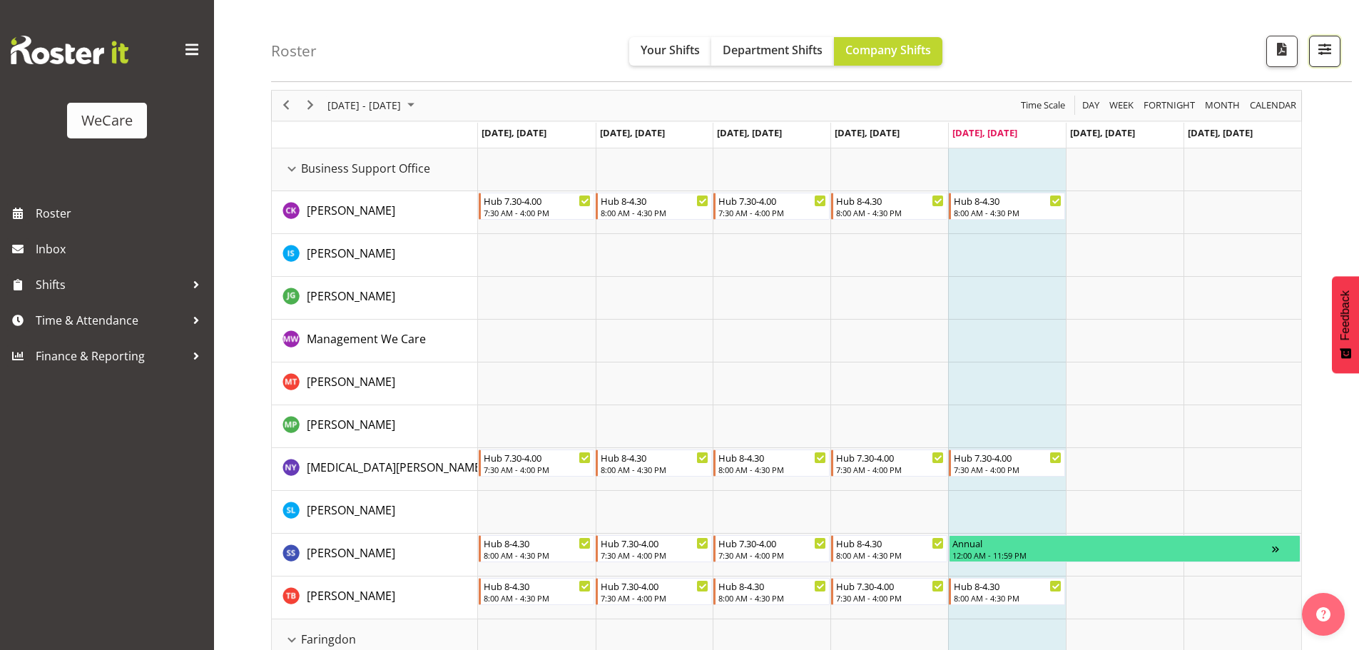
click at [1316, 55] on span "button" at bounding box center [1325, 49] width 19 height 19
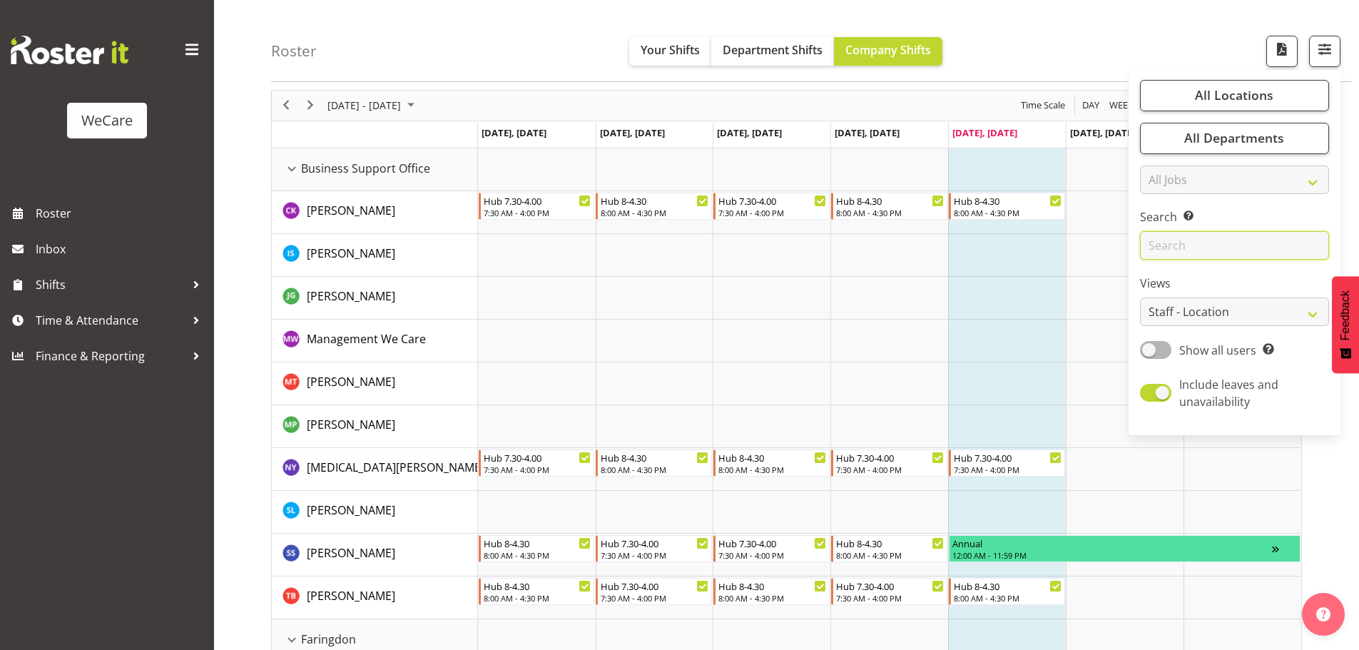
click at [1222, 246] on input "text" at bounding box center [1234, 246] width 189 height 29
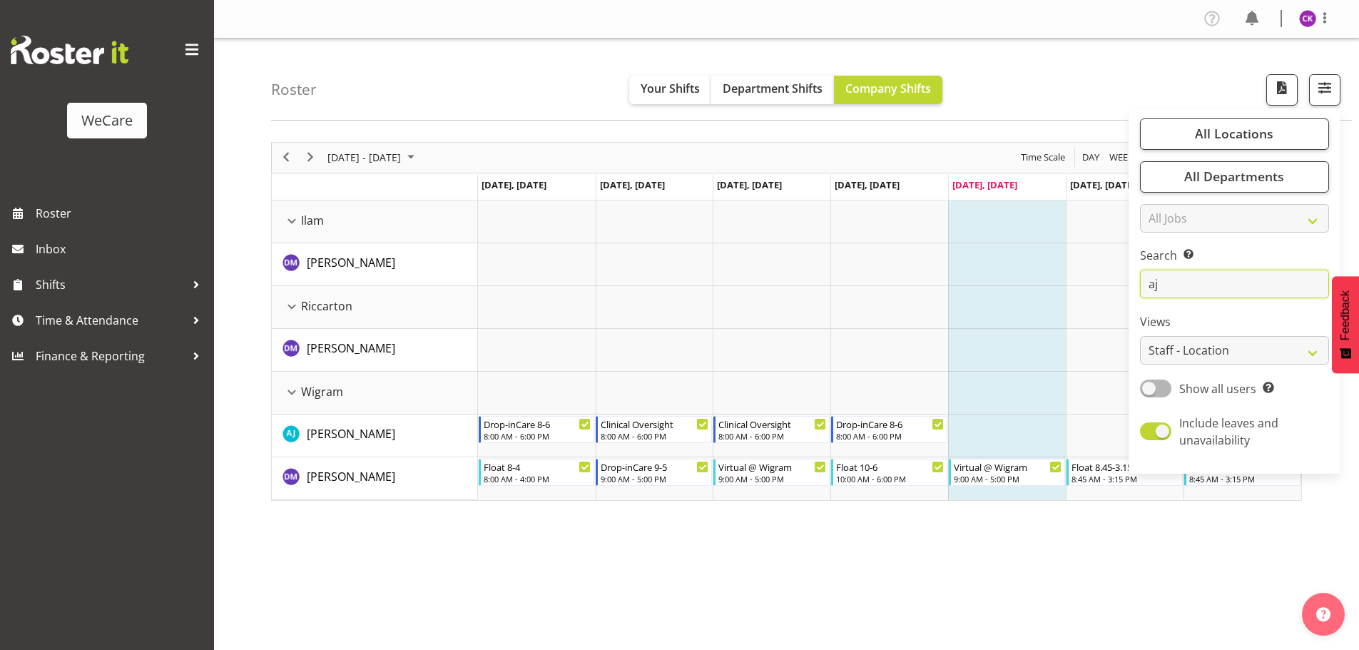
type input "a"
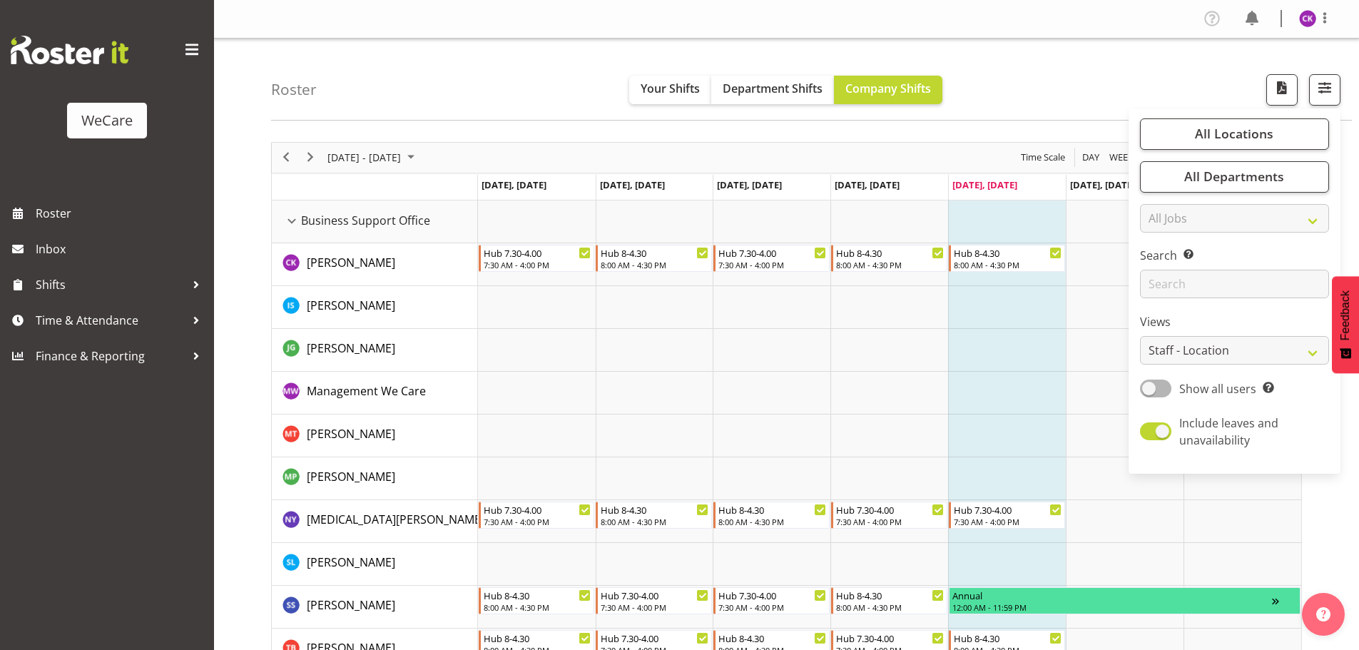
click at [1039, 337] on td "Timeline Week of September 19, 2025" at bounding box center [1007, 350] width 118 height 43
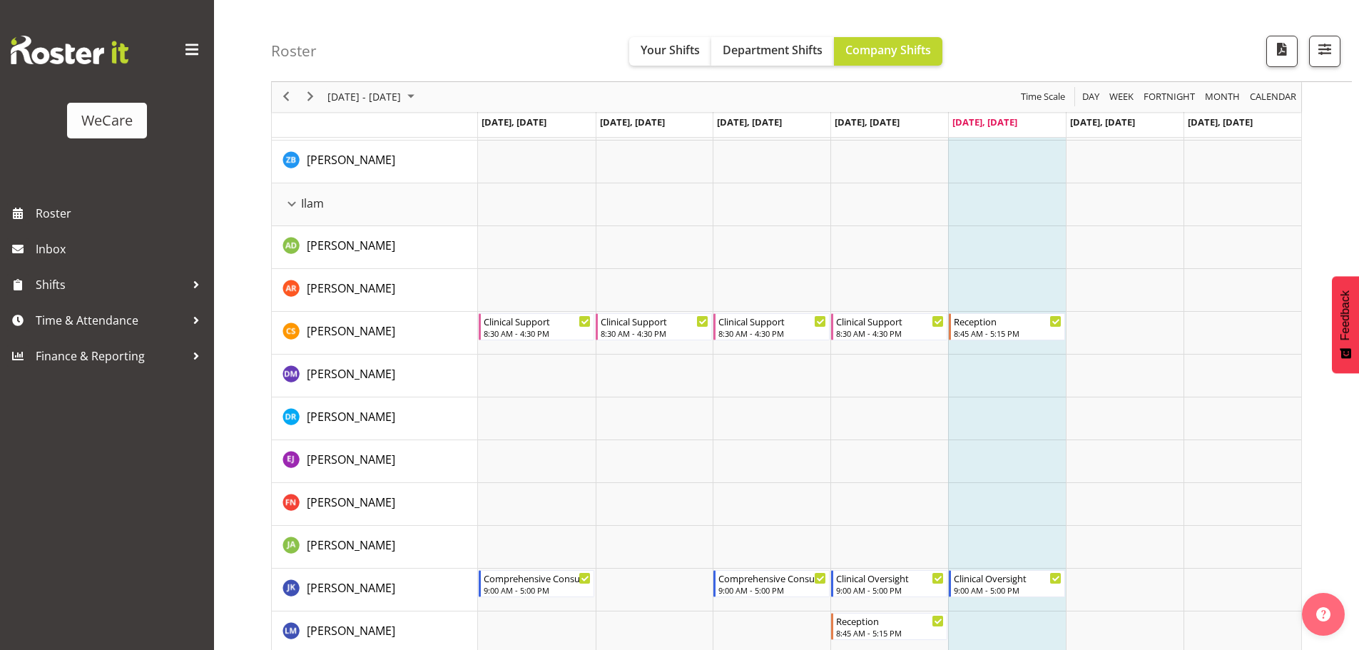
scroll to position [1641, 0]
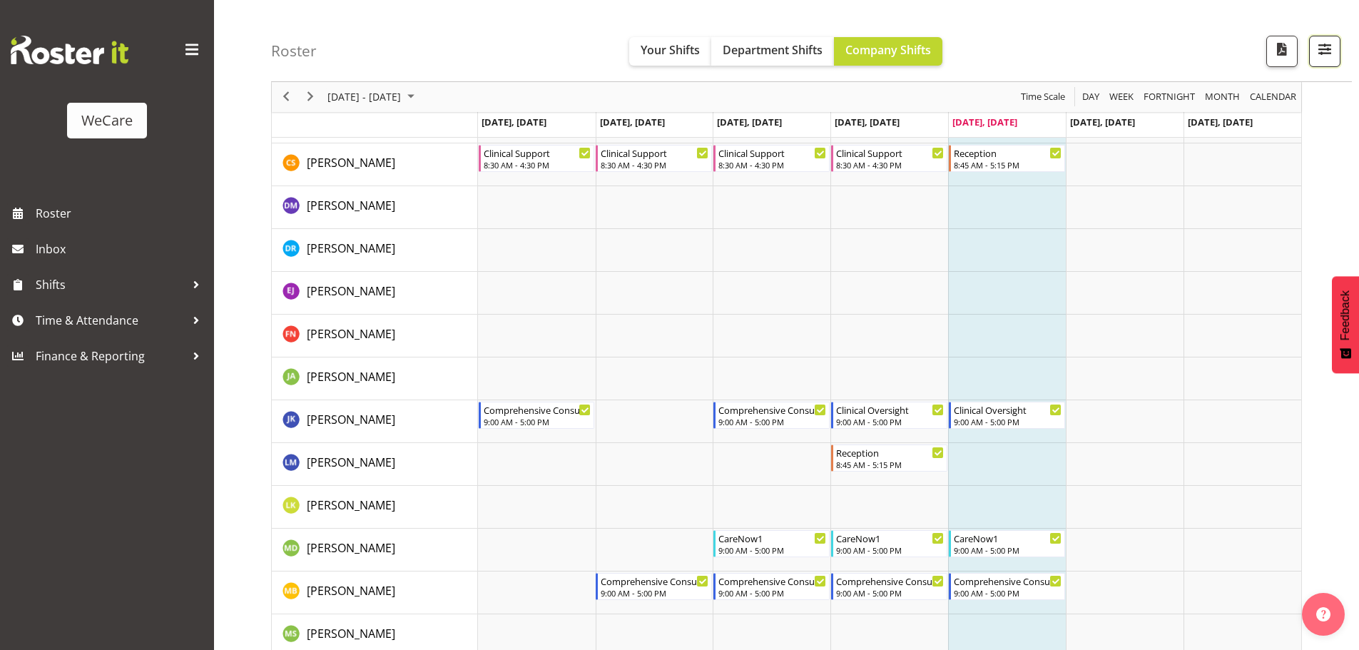
click at [1326, 56] on span "button" at bounding box center [1325, 49] width 19 height 19
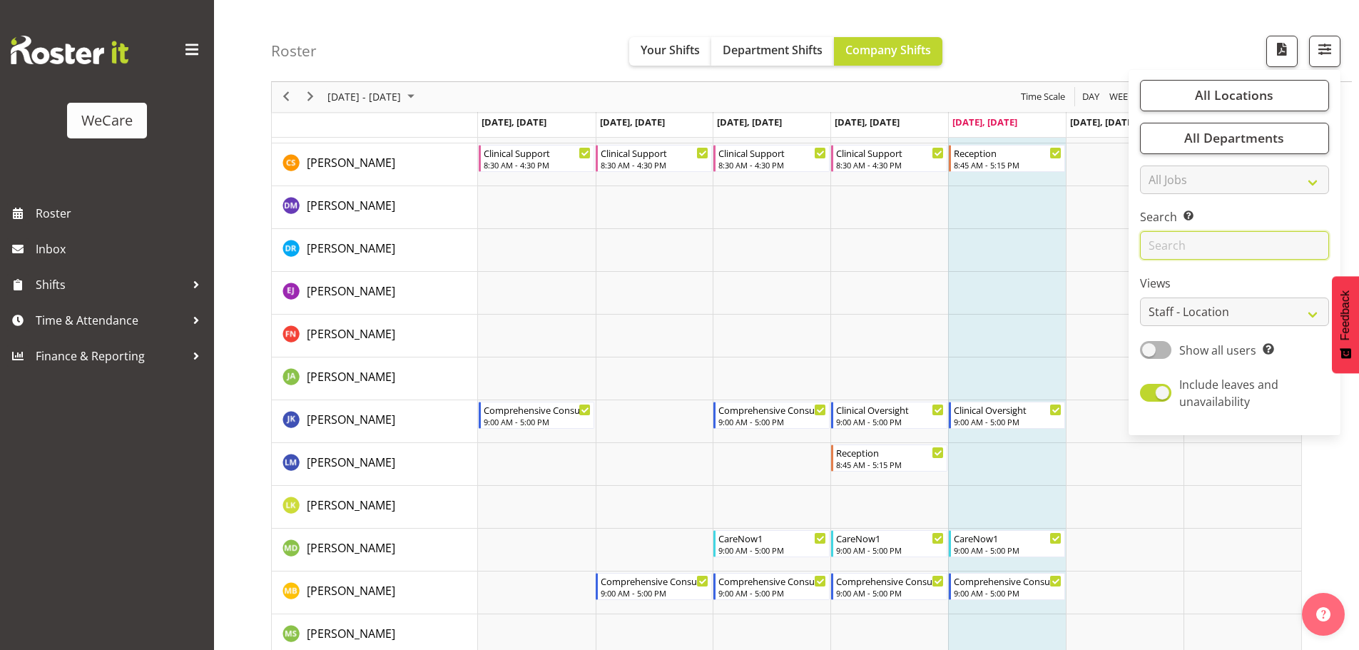
click at [1217, 242] on input "text" at bounding box center [1234, 246] width 189 height 29
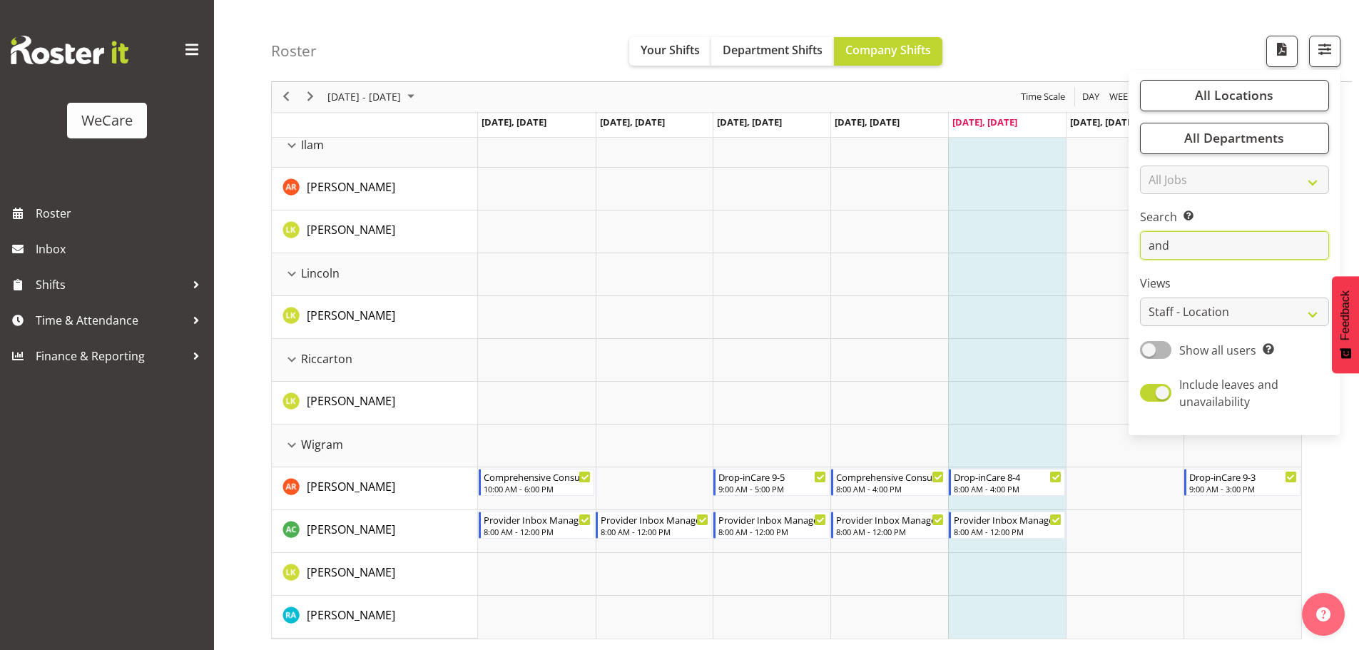
scroll to position [204, 0]
drag, startPoint x: 1131, startPoint y: 246, endPoint x: 1050, endPoint y: 247, distance: 81.3
click at [1044, 249] on div "Roster Your Shifts Department Shifts Company Shifts All Locations Clear Busines…" at bounding box center [786, 242] width 1145 height 816
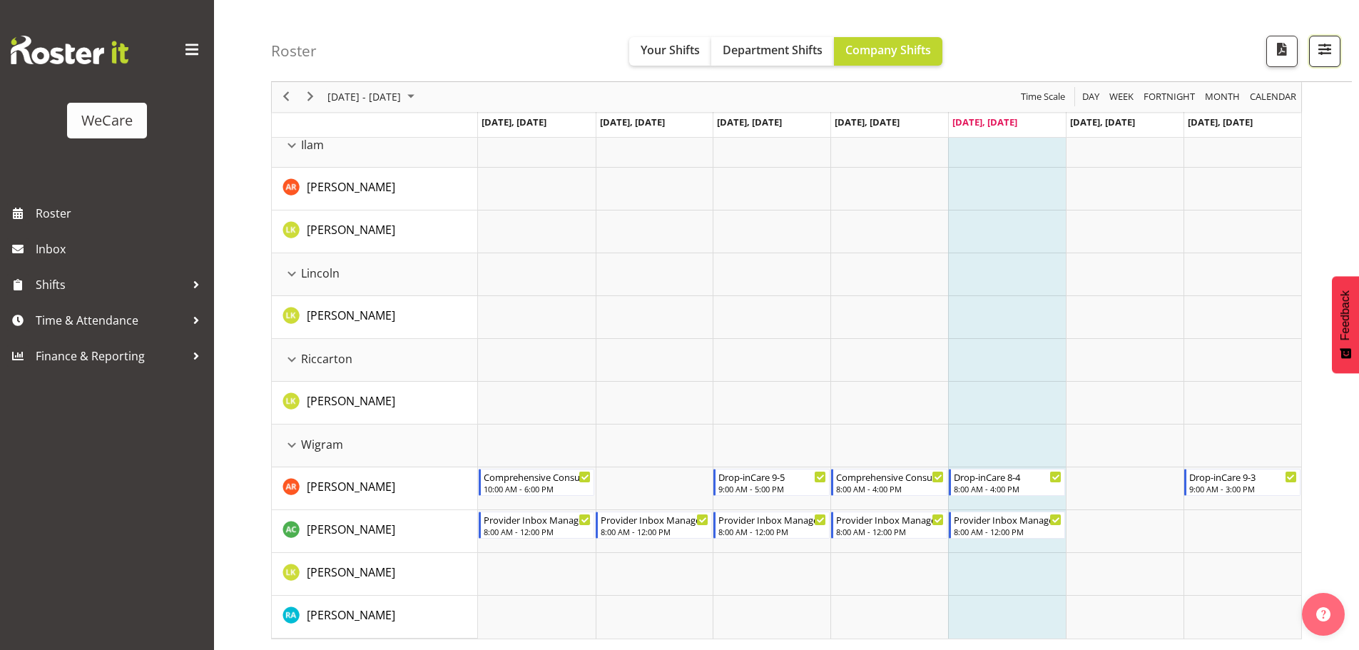
click at [1319, 51] on span "button" at bounding box center [1325, 49] width 19 height 19
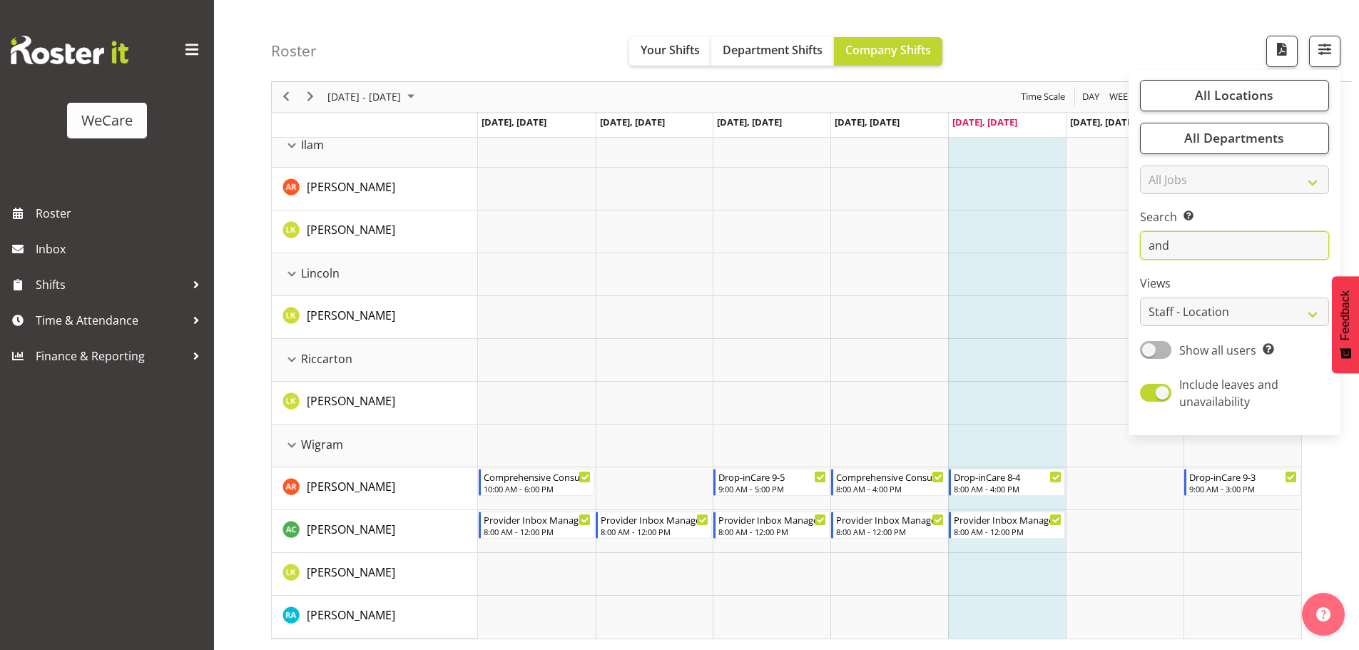
click at [1193, 247] on input "and" at bounding box center [1234, 246] width 189 height 29
type input "a"
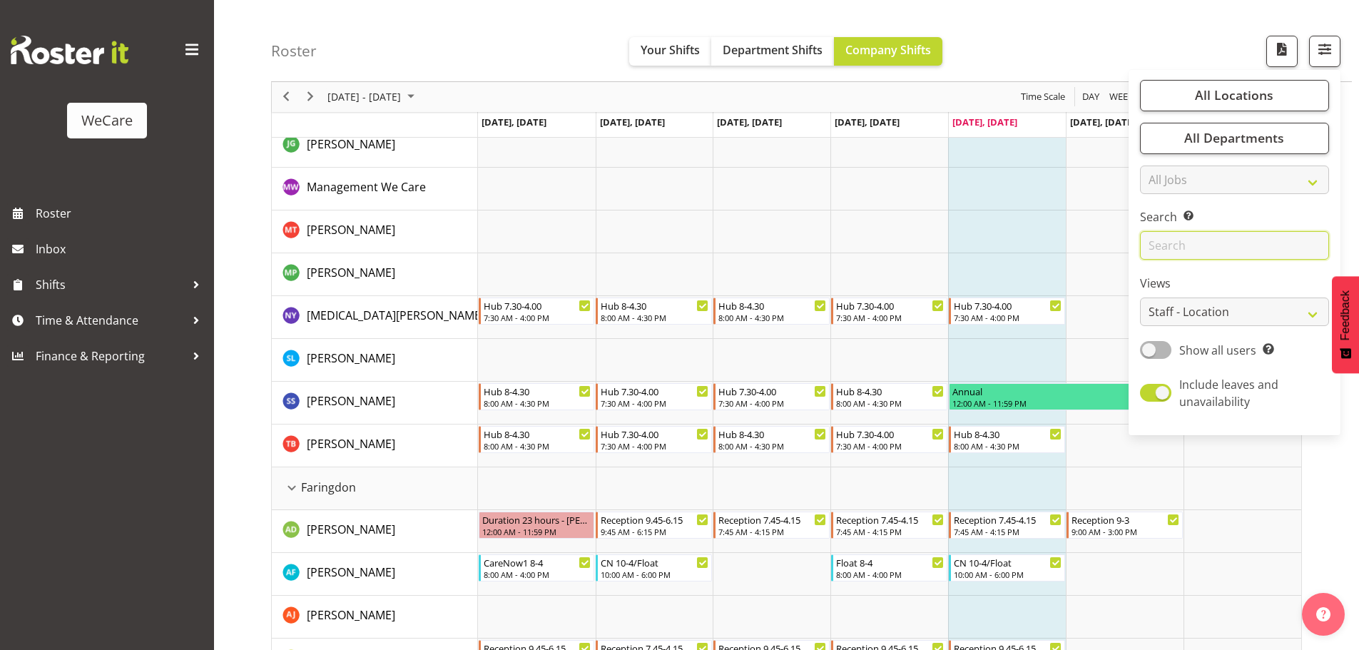
scroll to position [0, 0]
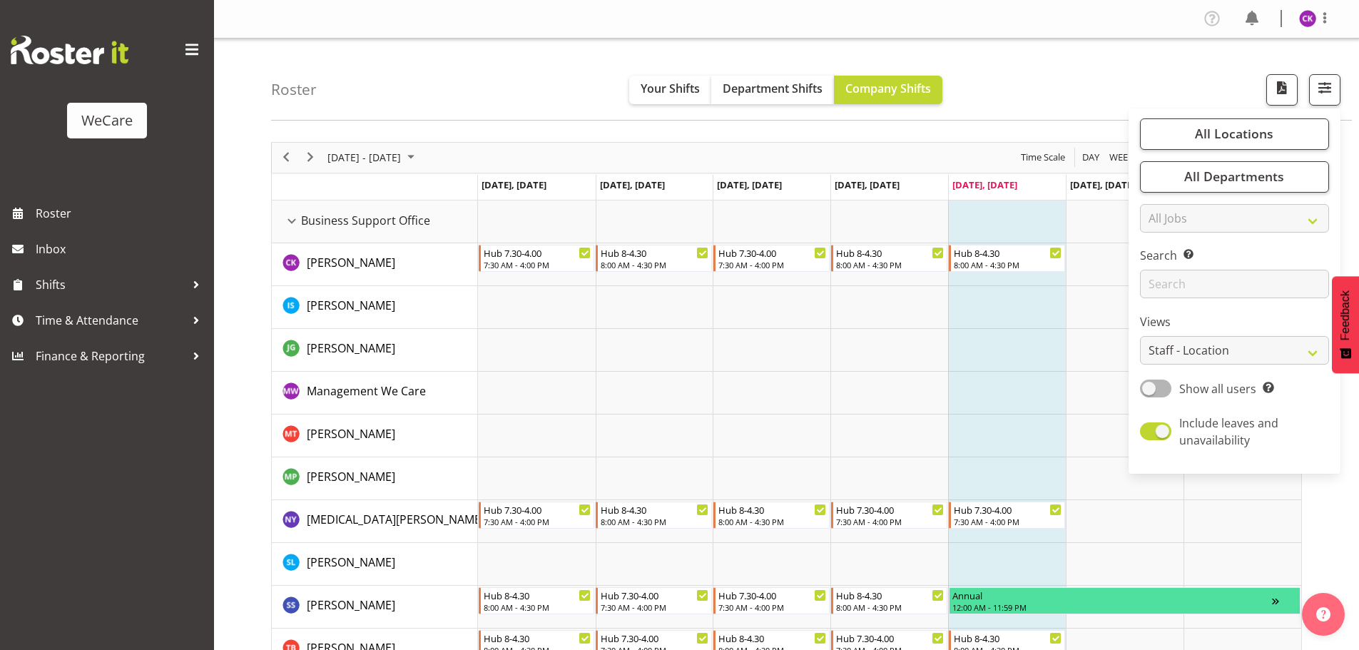
click at [988, 403] on td "Timeline Week of September 19, 2025" at bounding box center [1007, 393] width 118 height 43
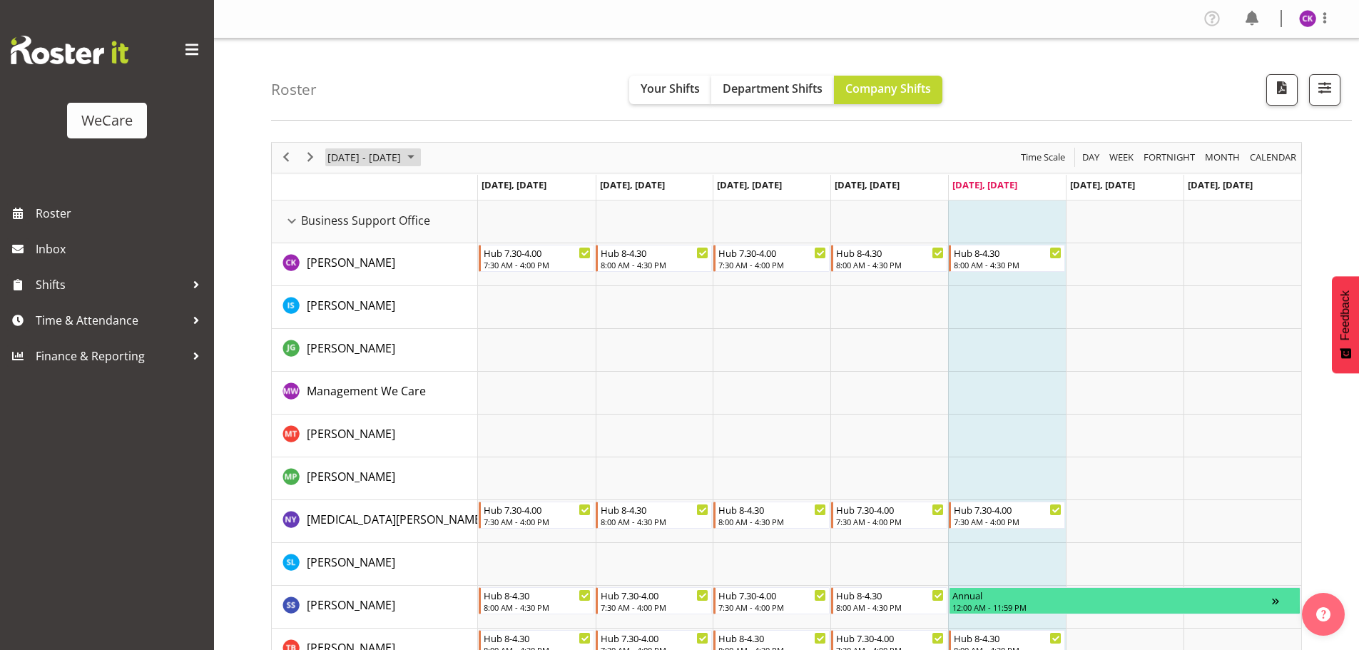
click at [420, 158] on span "September 2025" at bounding box center [410, 157] width 17 height 18
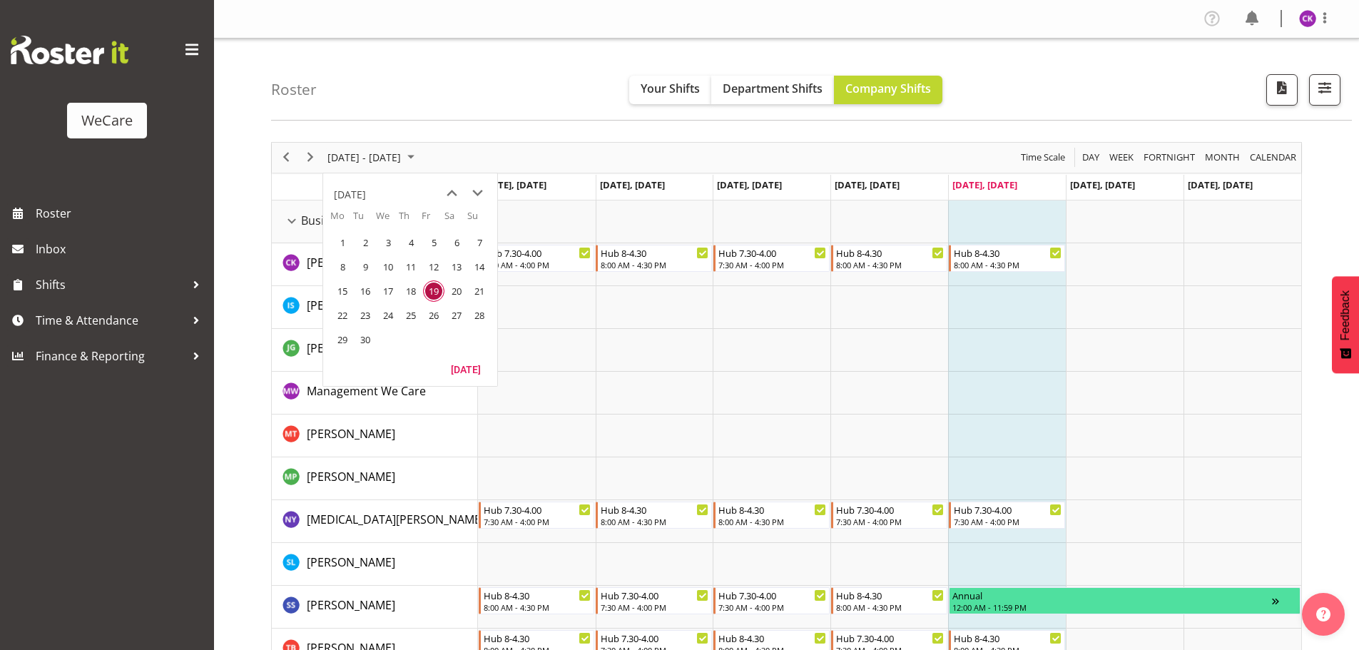
drag, startPoint x: 369, startPoint y: 318, endPoint x: 424, endPoint y: 140, distance: 186.7
click at [369, 318] on span "23" at bounding box center [365, 315] width 21 height 21
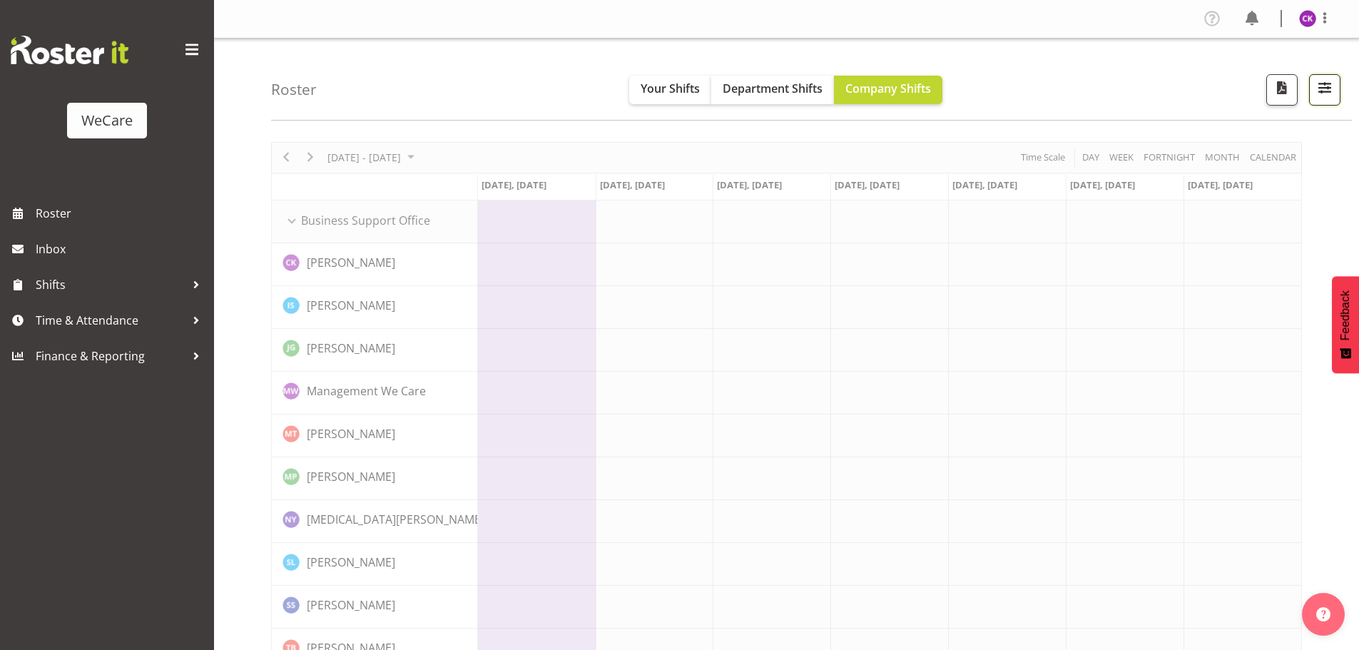
click at [1322, 95] on span "button" at bounding box center [1325, 87] width 19 height 19
click at [1332, 88] on span "button" at bounding box center [1325, 87] width 19 height 19
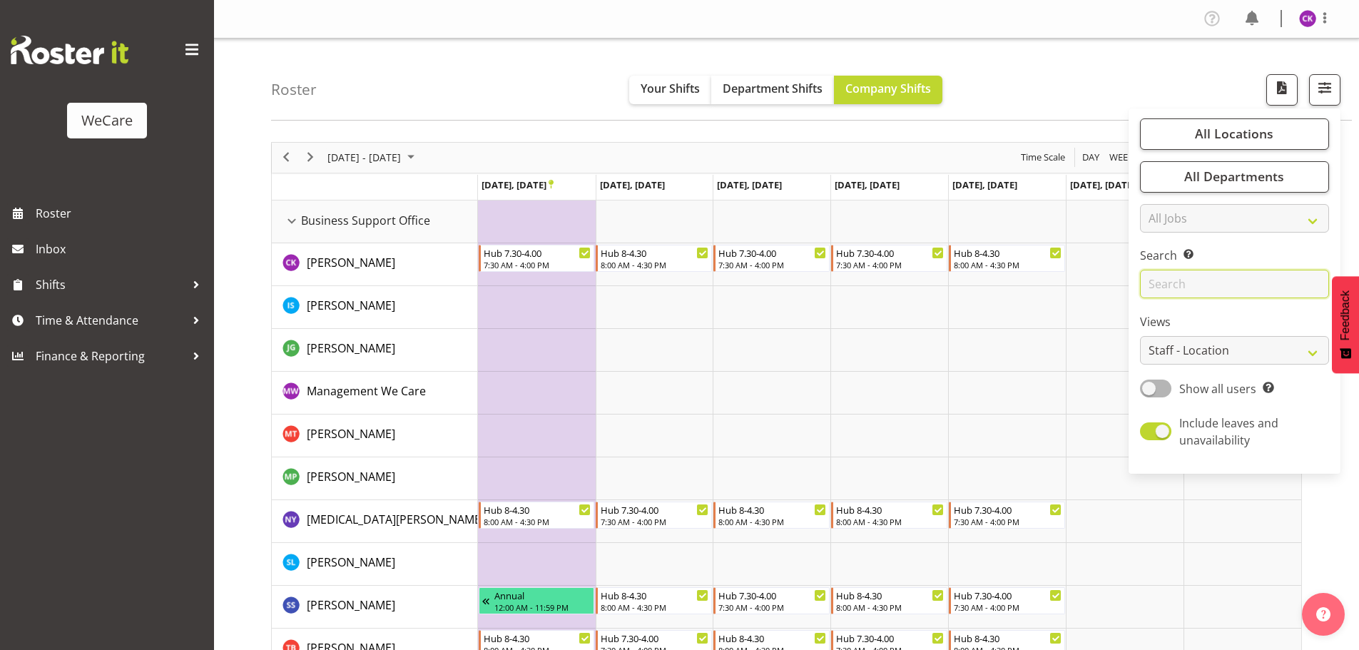
drag, startPoint x: 1219, startPoint y: 284, endPoint x: 1220, endPoint y: 254, distance: 30.0
click at [1219, 284] on input "text" at bounding box center [1234, 284] width 189 height 29
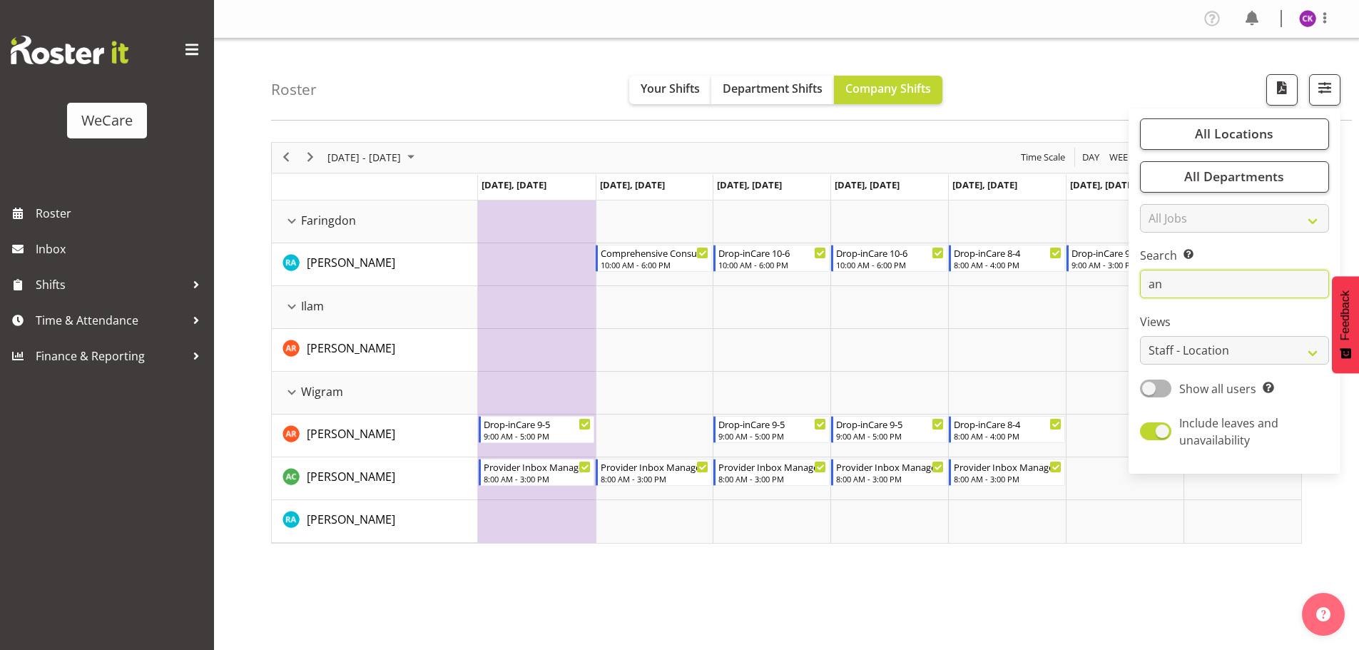
type input "a"
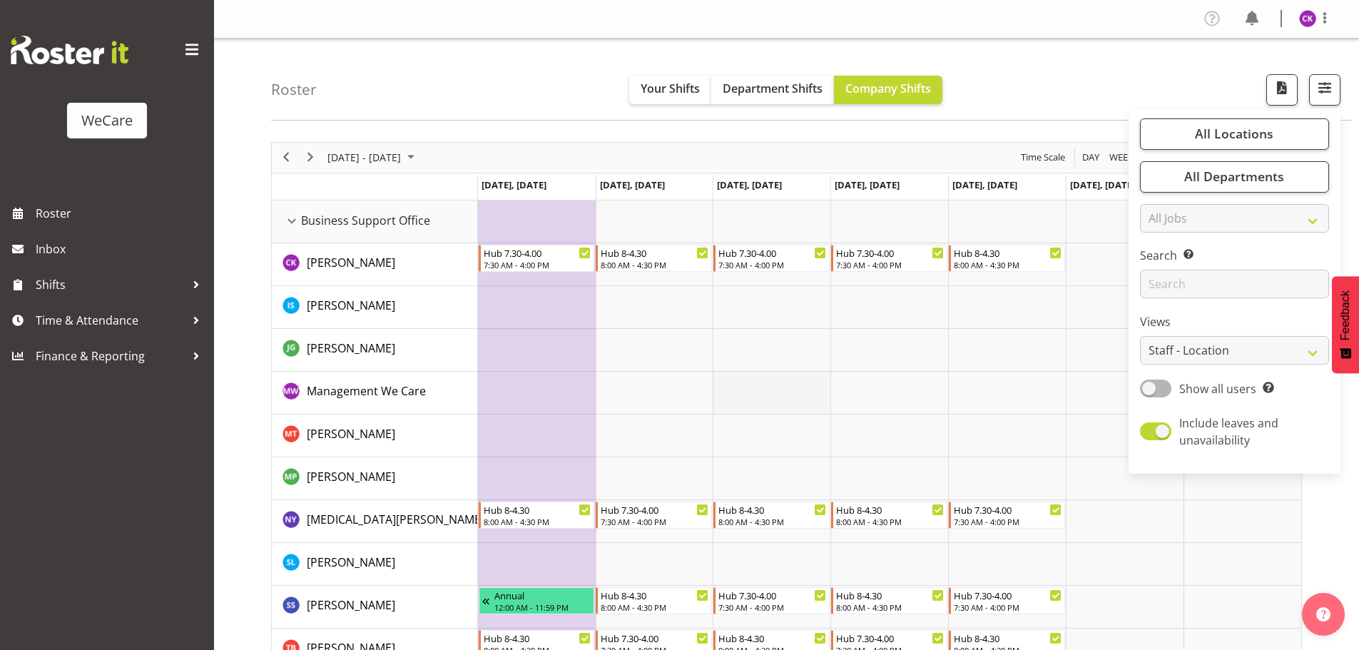
click at [796, 401] on td "Timeline Week of September 23, 2025" at bounding box center [772, 393] width 118 height 43
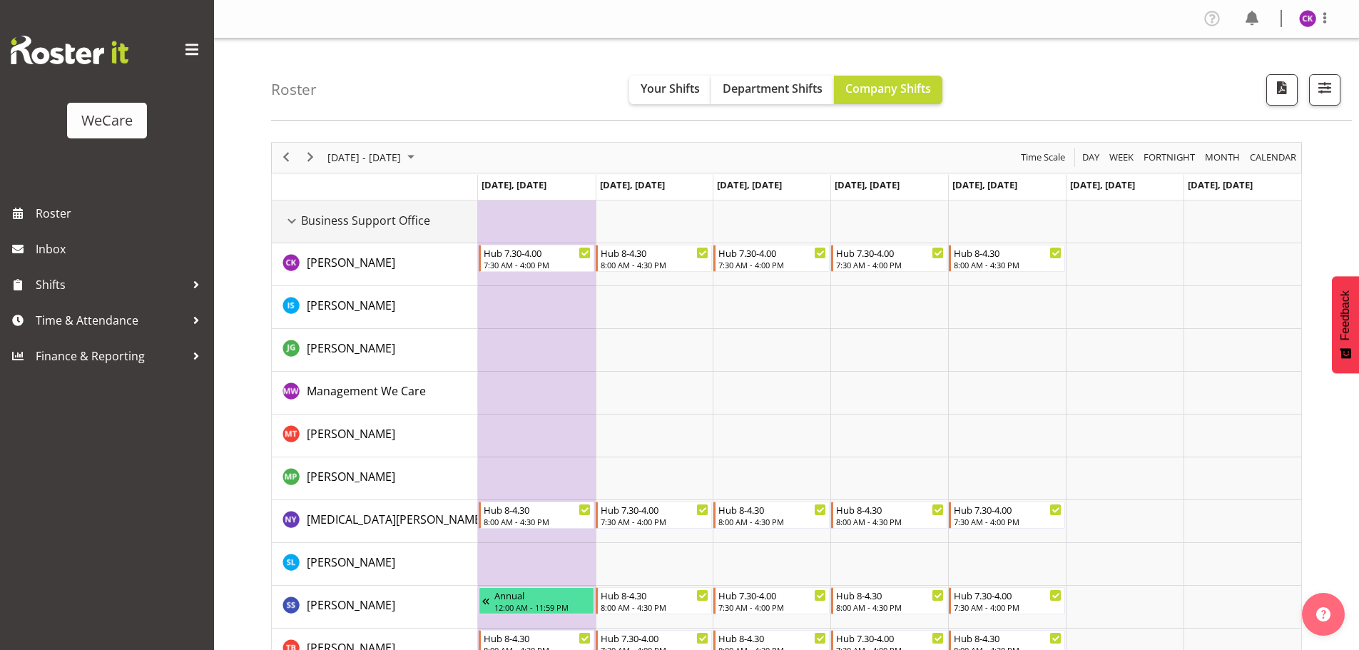
click at [294, 220] on div "Business Support Office resource" at bounding box center [292, 221] width 19 height 19
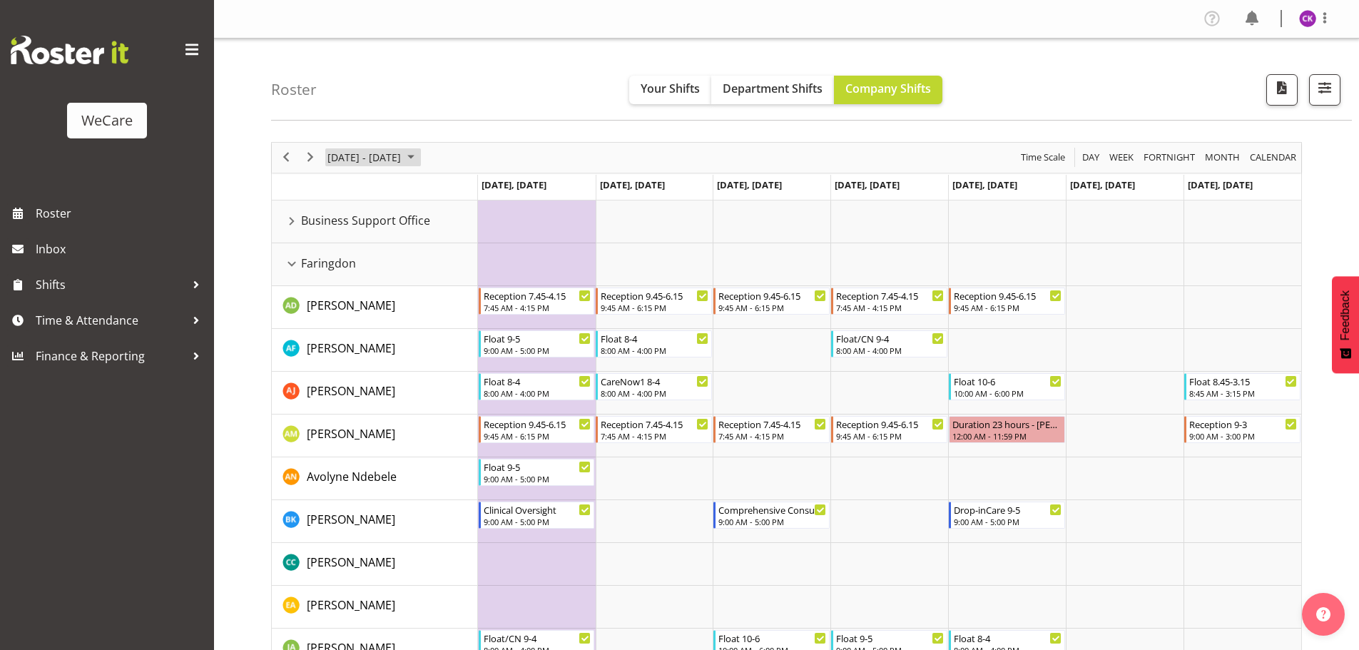
click at [373, 152] on span "[DATE] - [DATE]" at bounding box center [364, 157] width 76 height 18
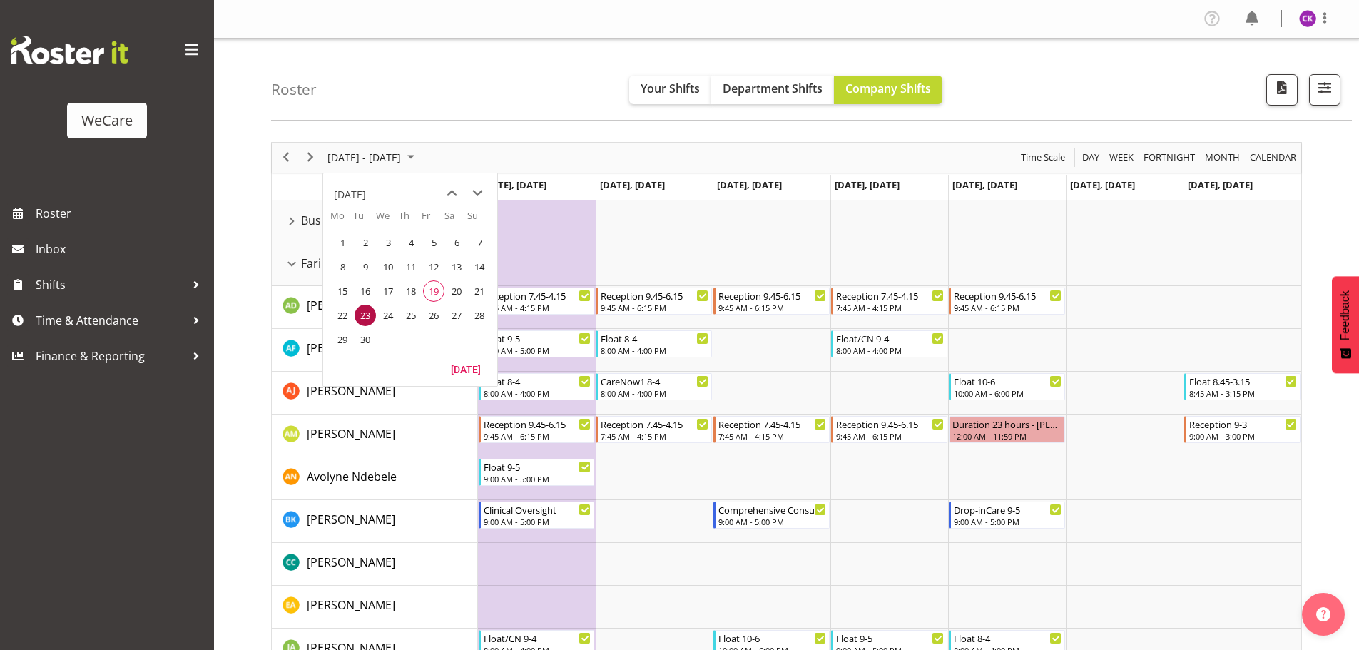
click at [433, 293] on span "19" at bounding box center [433, 290] width 21 height 21
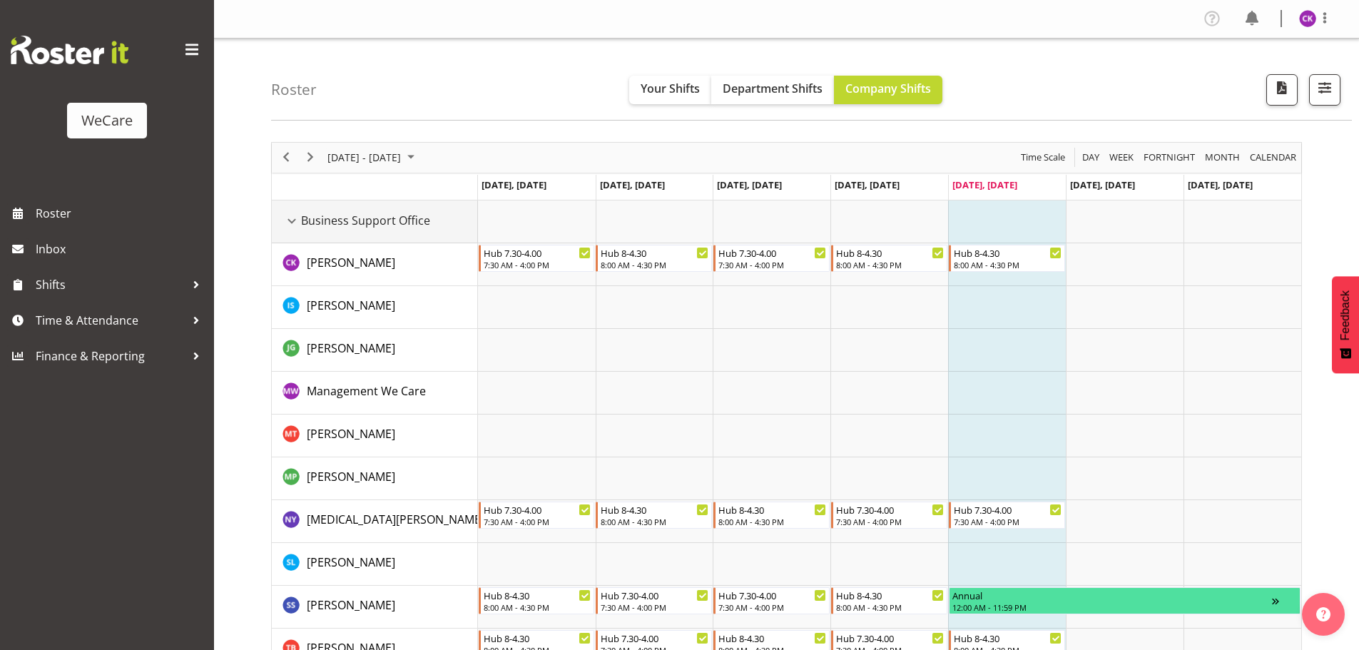
click at [291, 219] on div "Business Support Office resource" at bounding box center [292, 221] width 19 height 19
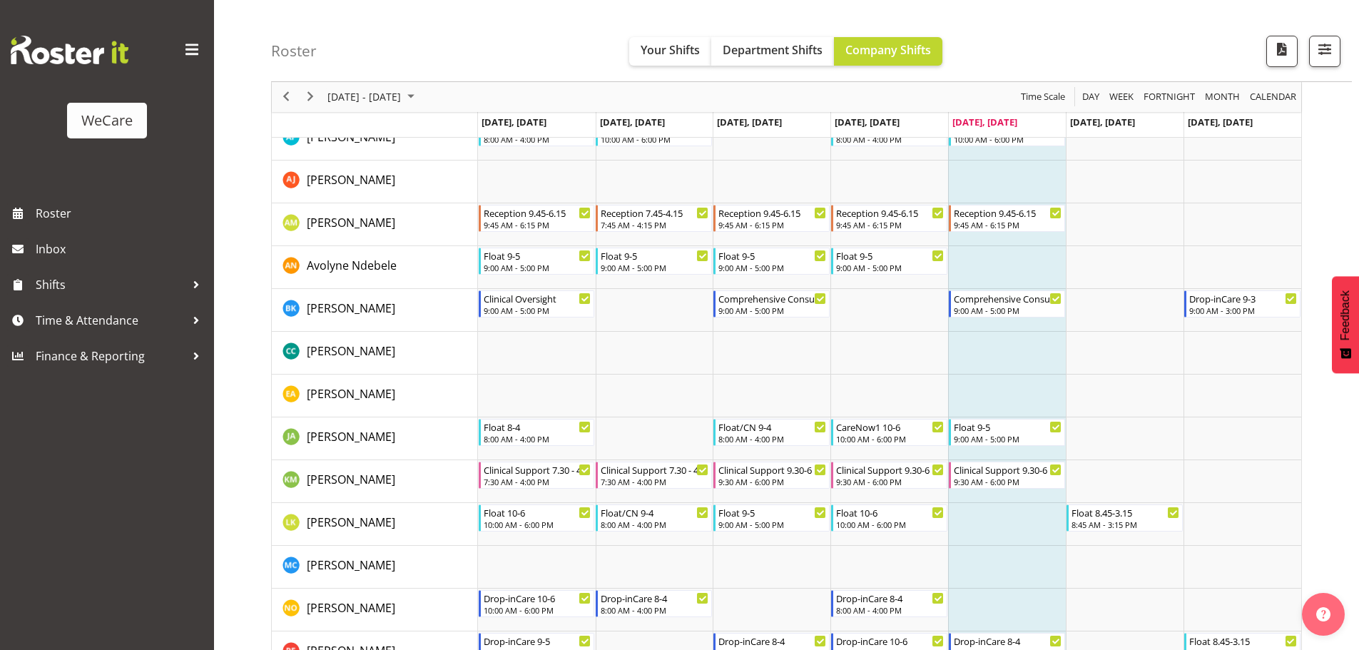
scroll to position [214, 0]
